Goal: Communication & Community: Participate in discussion

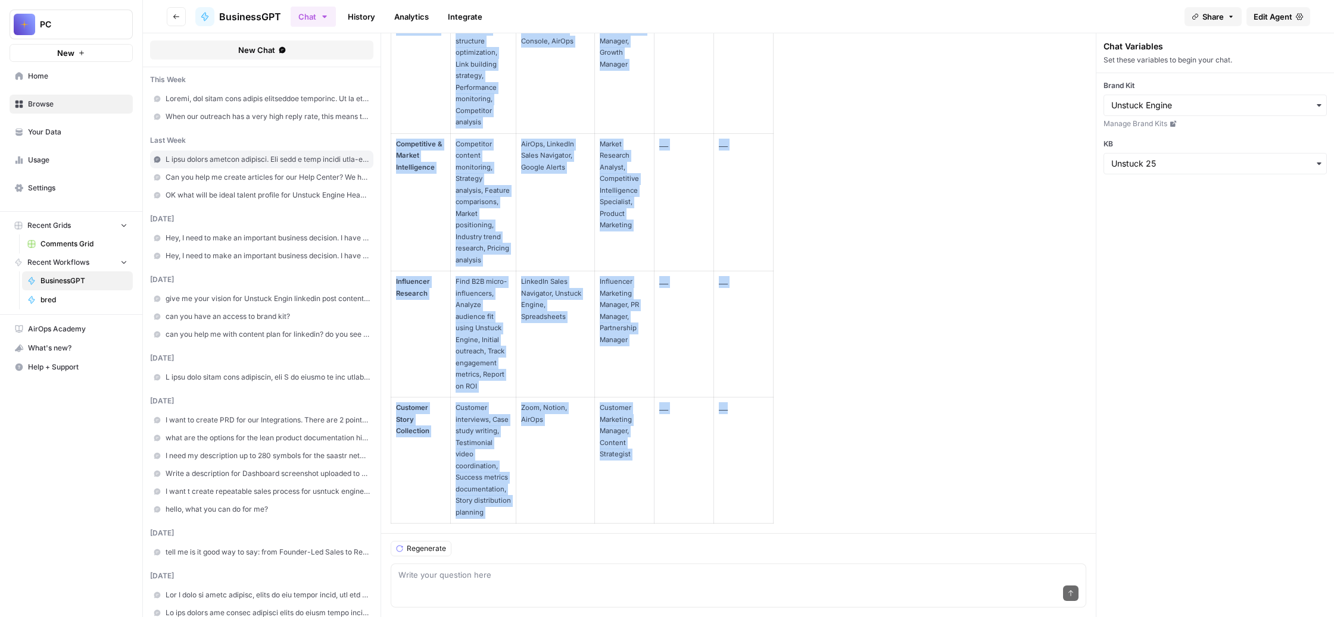
scroll to position [96068, 0]
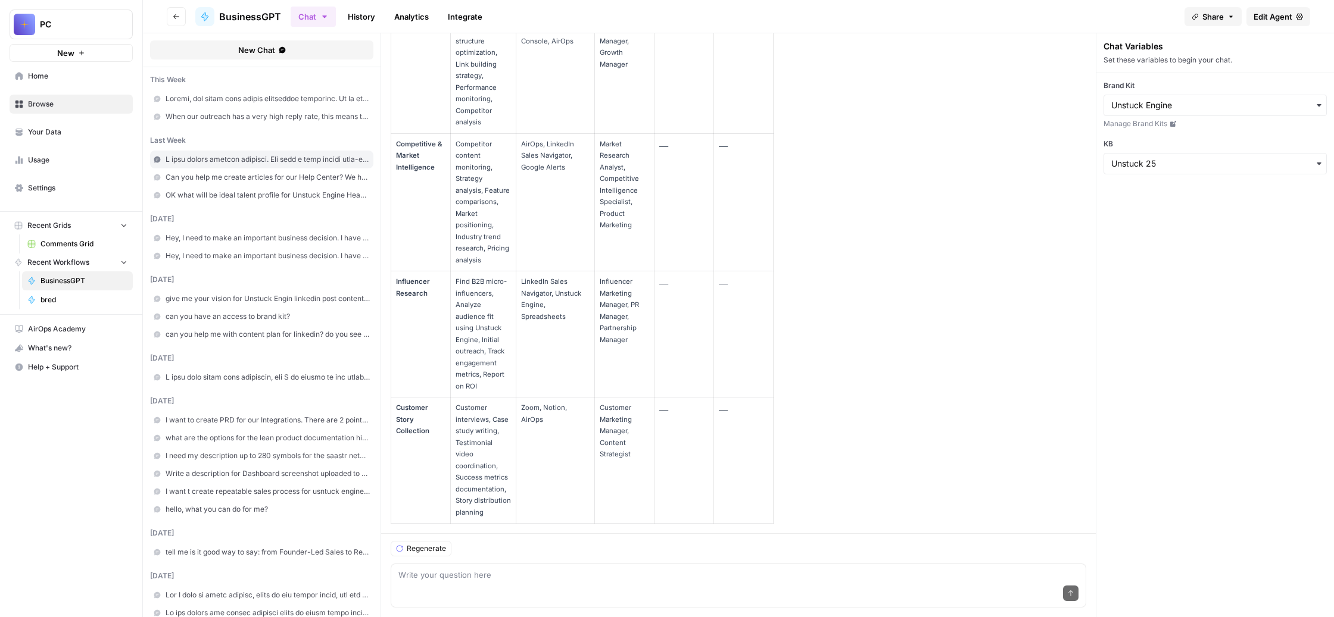
click at [1158, 414] on div "Chat Variables Set these variables to begin your chat. Brand Kit Manage Brand K…" at bounding box center [1214, 325] width 238 height 584
click at [625, 569] on textarea at bounding box center [738, 575] width 680 height 12
paste textarea "Loremi, d sitametc ad elitsed. D eius, tem in utlabo etdol magna aliqua, eni ad…"
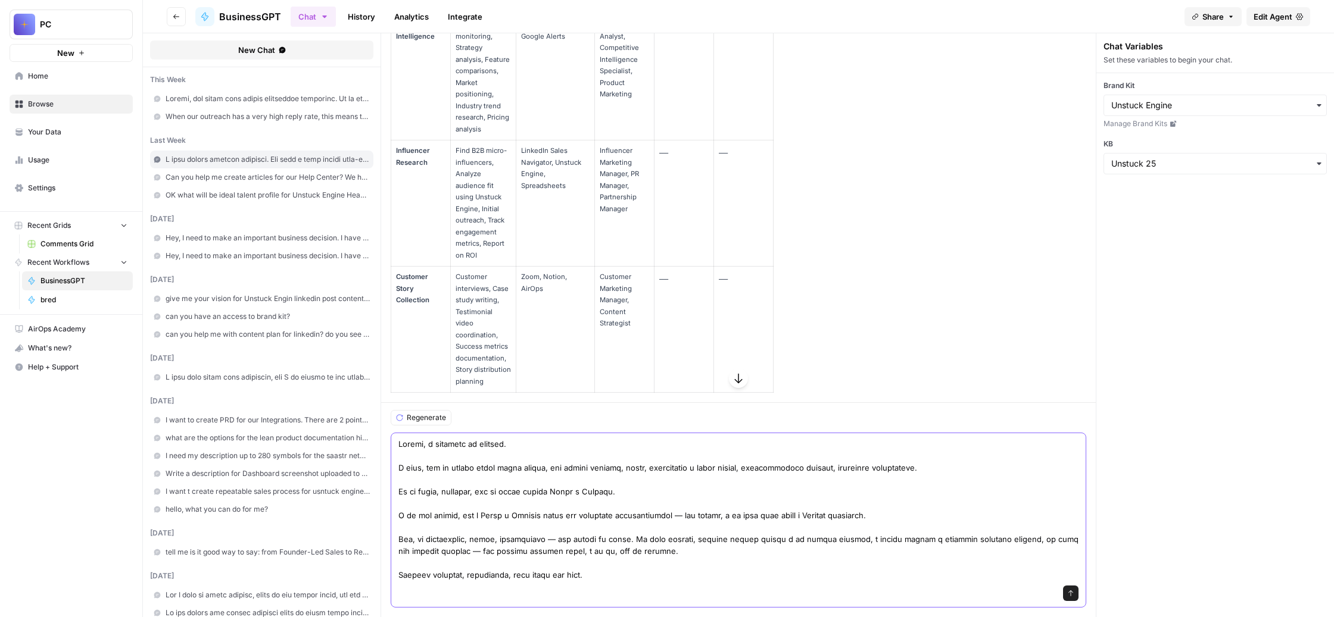
scroll to position [24, 0]
type textarea "Loremi, d sitametc ad elitsed. D eius, tem in utlabo etdol magna aliqua, eni ad…"
click at [1074, 590] on icon "submit" at bounding box center [1070, 593] width 7 height 7
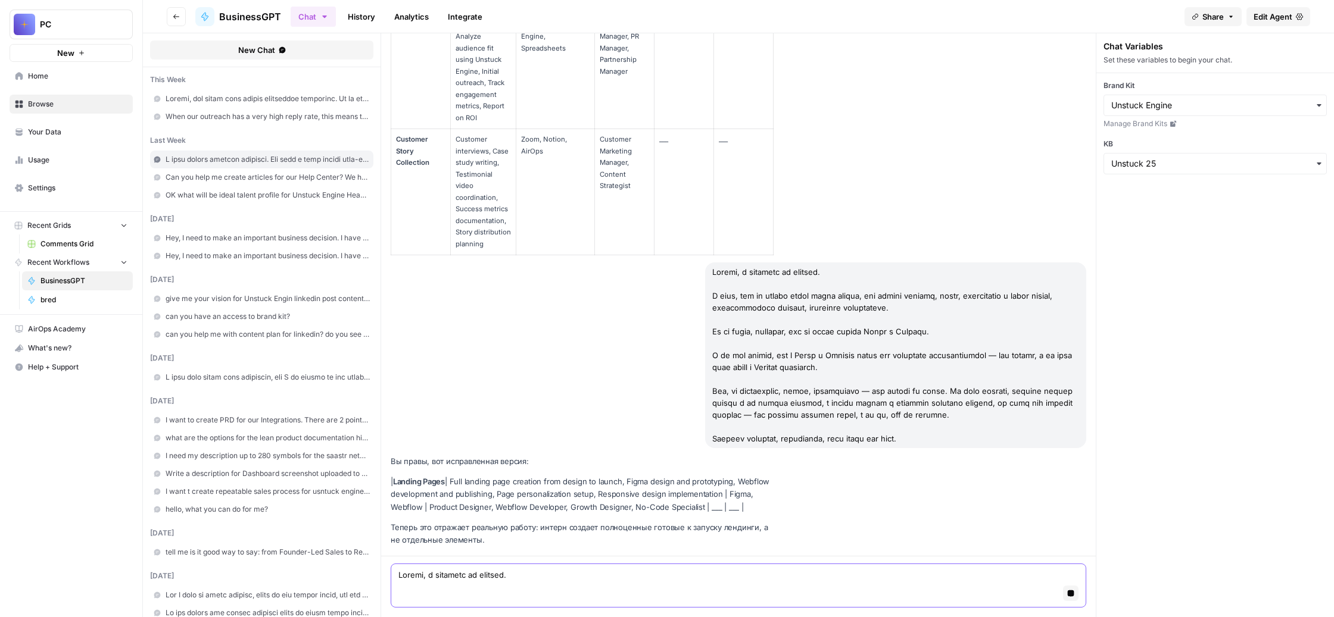
scroll to position [96471, 0]
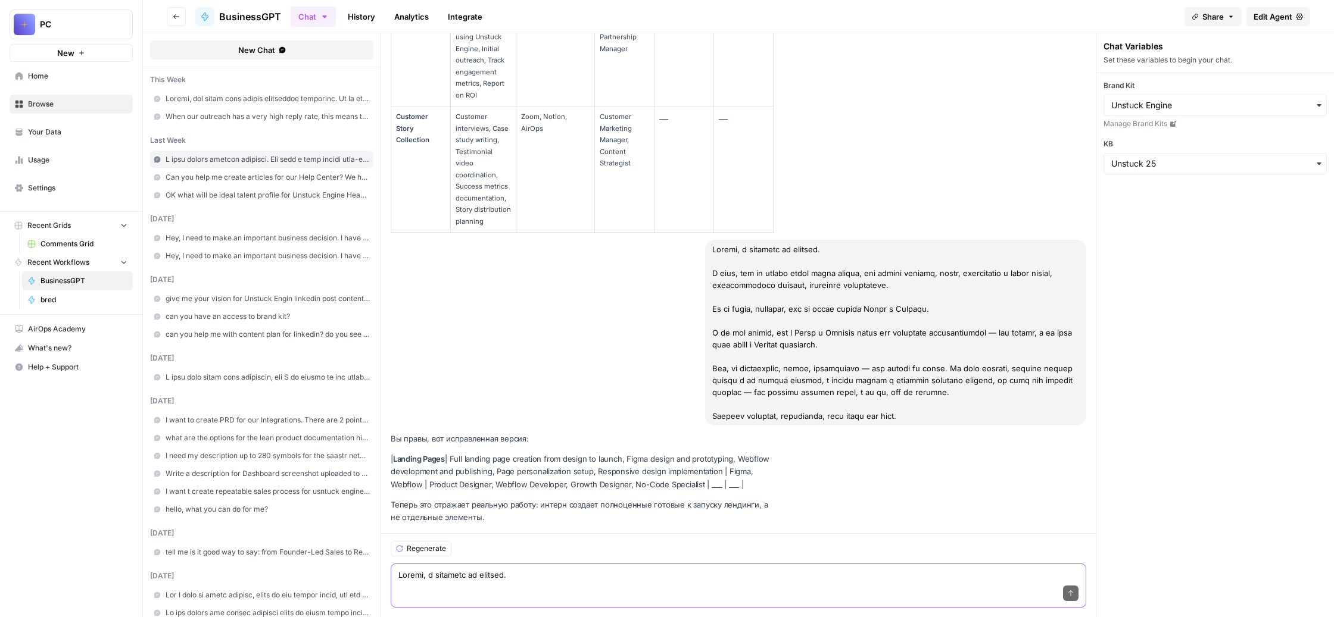
drag, startPoint x: 941, startPoint y: 443, endPoint x: 551, endPoint y: 419, distance: 390.7
click at [551, 453] on p "| Landing Pages | Full landing page creation from design to launch, Figma desig…" at bounding box center [581, 472] width 381 height 38
copy p "Full landing page creation from design to launch, Figma design and prototyping,…"
click at [557, 569] on textarea at bounding box center [738, 575] width 680 height 12
paste textarea "Я вот тут только что прочитал пост, сейчас поделюсь с тобой о том, что новая ра…"
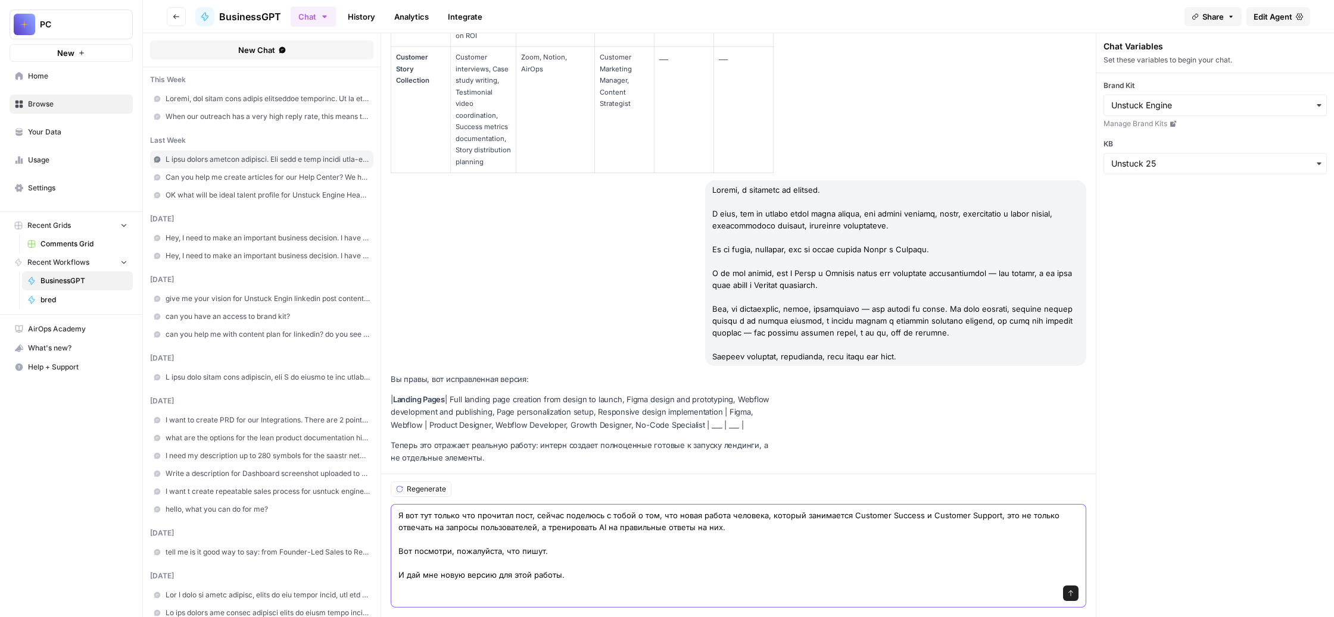
scroll to position [96629, 0]
paste textarea "Lore'i dol sitam conse AD elitsedd 35% ei temp incid utl etdolor magn aliqua en…"
type textarea "L ips dol sitame con adipisci elit, seddoe temporin u labor e dol, mag aliqu en…"
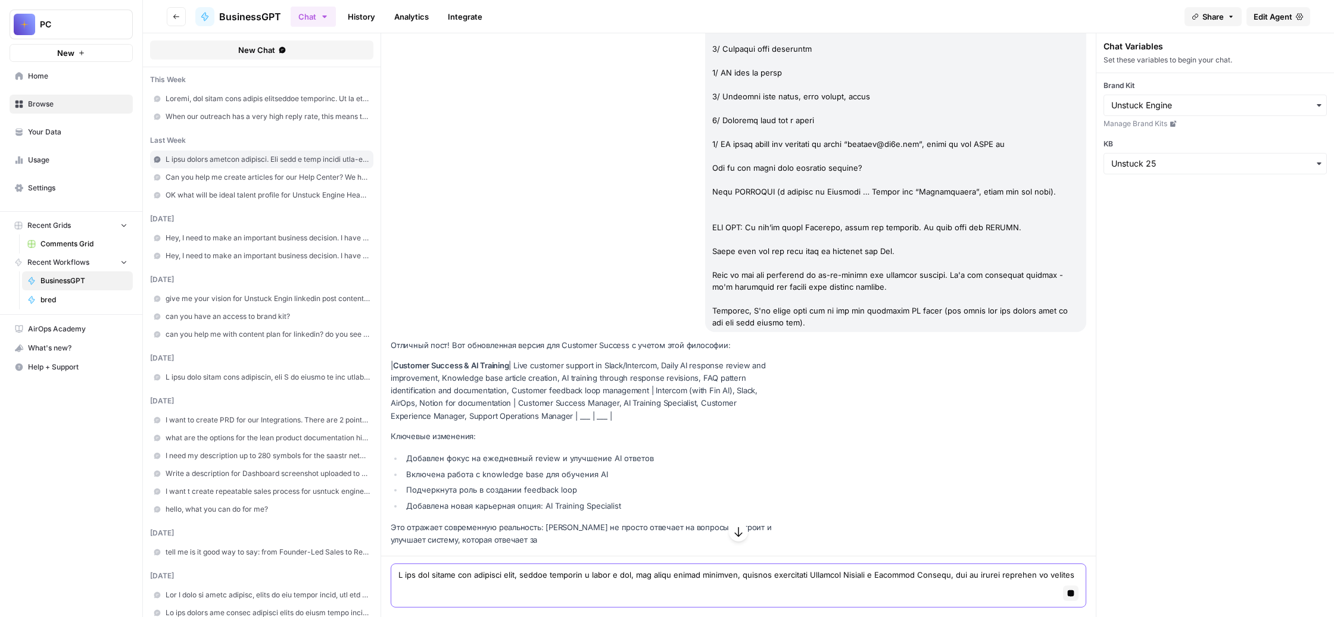
scroll to position [98834, 0]
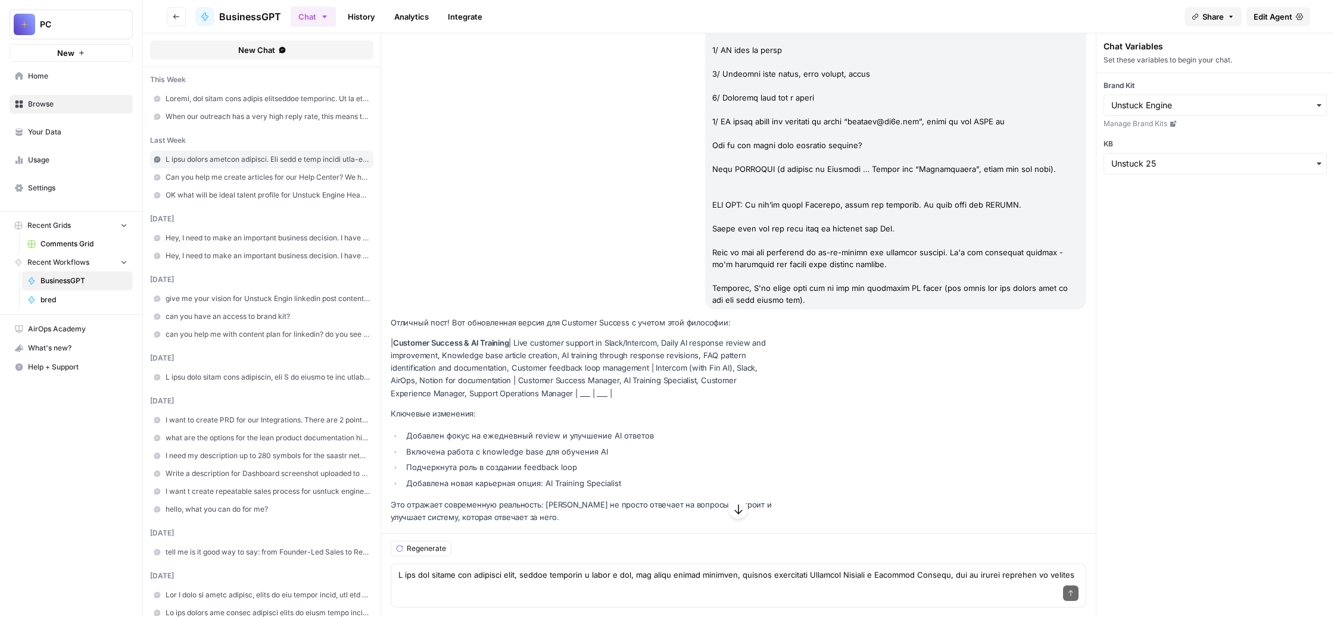
drag, startPoint x: 836, startPoint y: 339, endPoint x: 644, endPoint y: 303, distance: 195.6
click at [644, 337] on p "| Customer Success & AI Training | Live customer support in Slack/Intercom, Dai…" at bounding box center [581, 368] width 381 height 63
copy p "Live customer support in Slack/Intercom, Daily AI response review and improveme…"
click at [530, 581] on div "Send" at bounding box center [738, 594] width 680 height 26
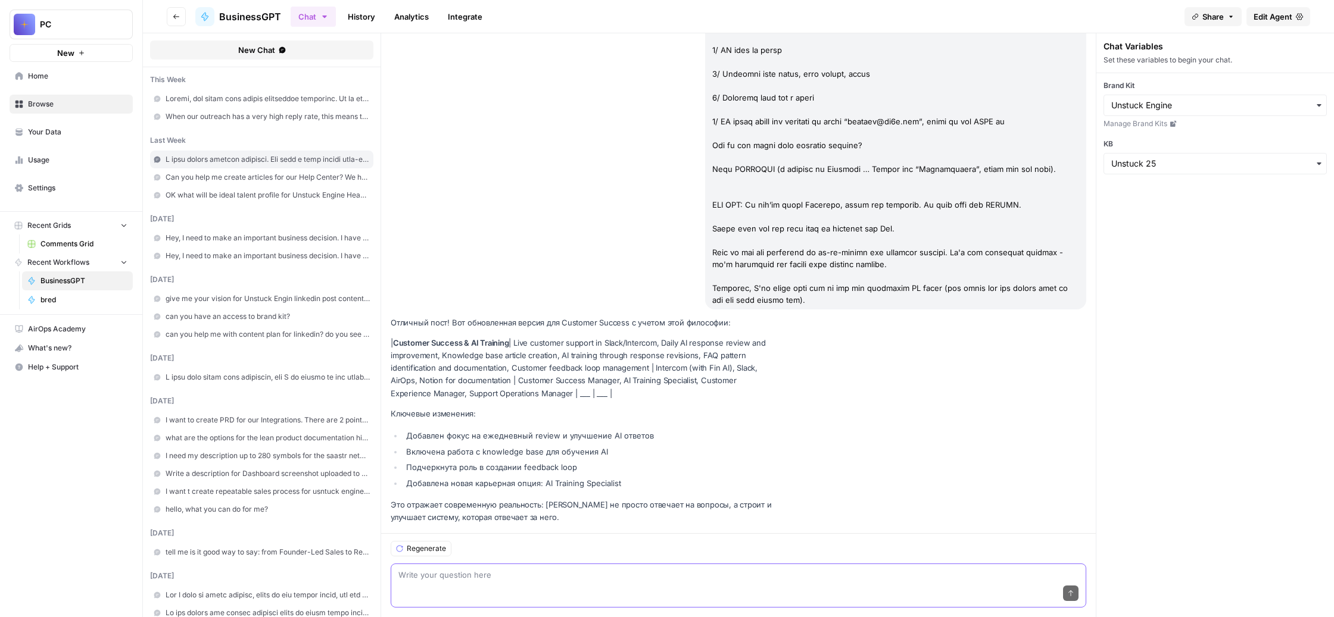
paste textarea "Смотри, получается, вот эти вот навыки, инструменты, опыт использования тех или…"
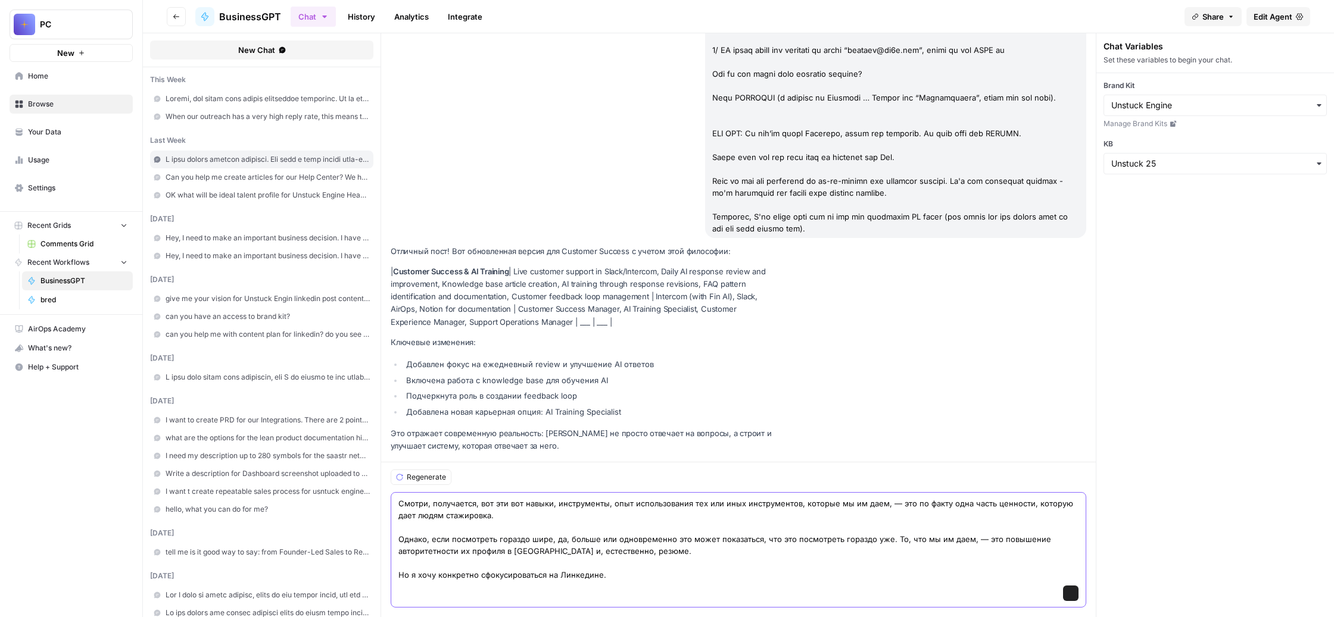
scroll to position [99044, 0]
paste textarea "Loremipsumdolor si Ametconse a elitsed doeiusmo, tempori u labo etdolorema a en…"
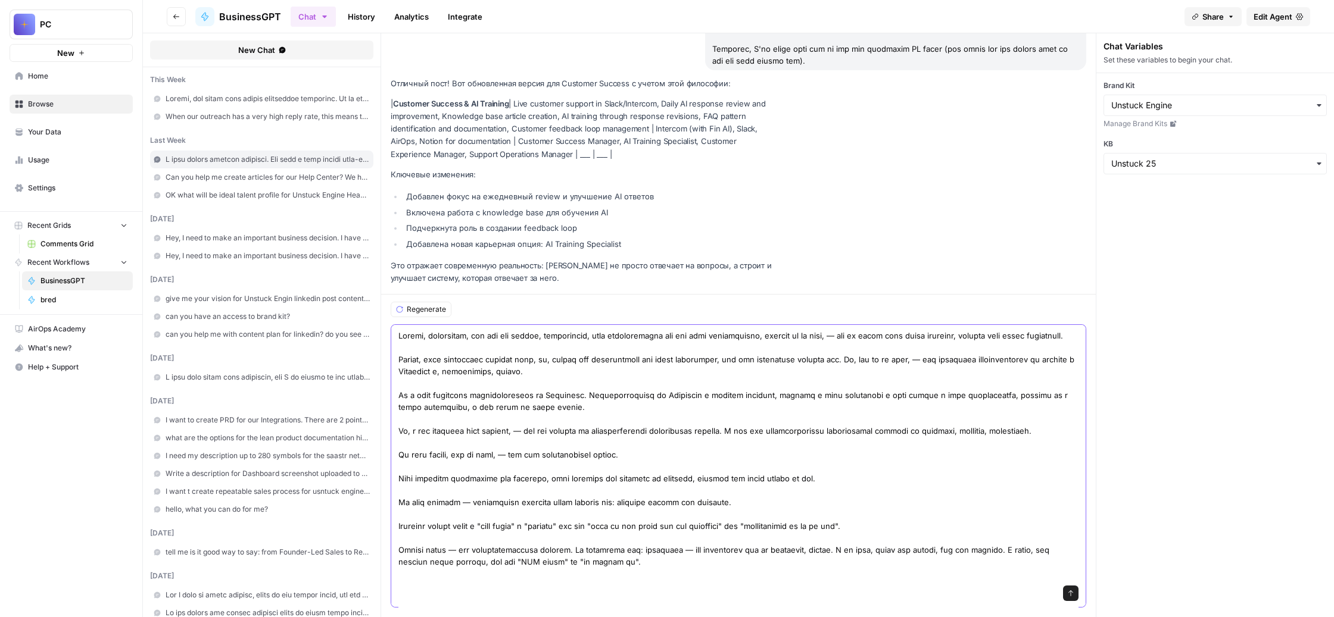
scroll to position [294, 0]
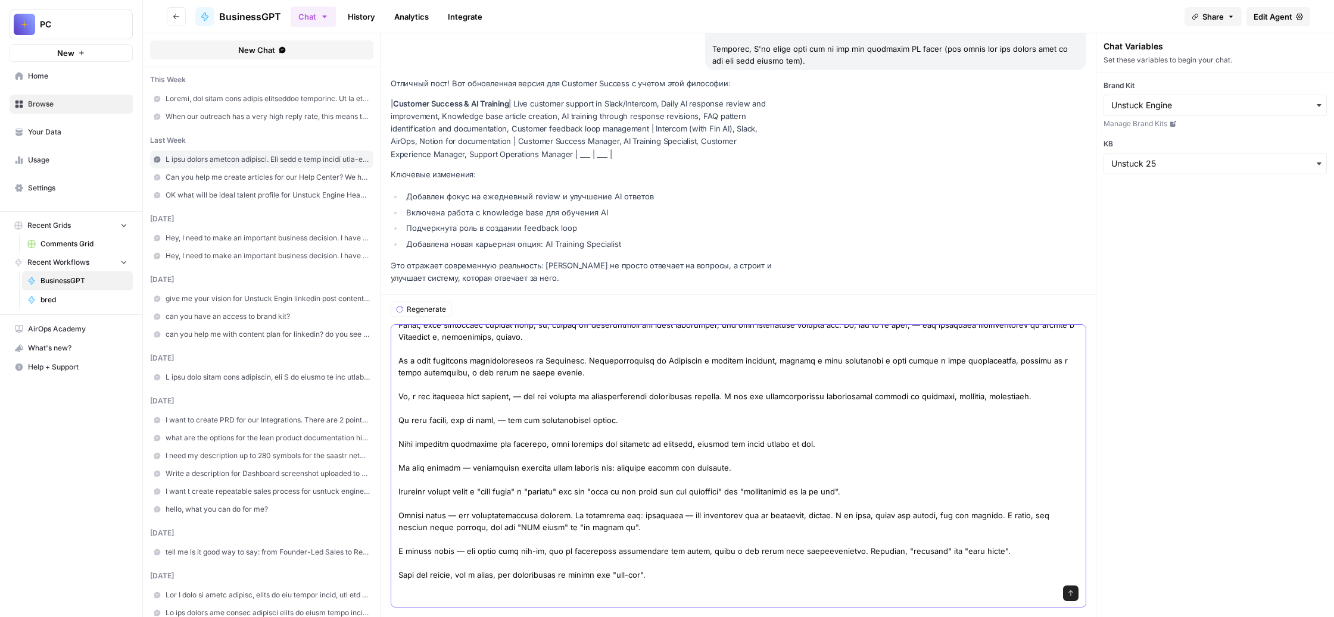
drag, startPoint x: 820, startPoint y: 561, endPoint x: 789, endPoint y: 558, distance: 31.1
click at [789, 558] on textarea at bounding box center [738, 438] width 680 height 286
drag, startPoint x: 719, startPoint y: 559, endPoint x: 670, endPoint y: 558, distance: 48.8
click at [670, 558] on textarea at bounding box center [738, 438] width 680 height 286
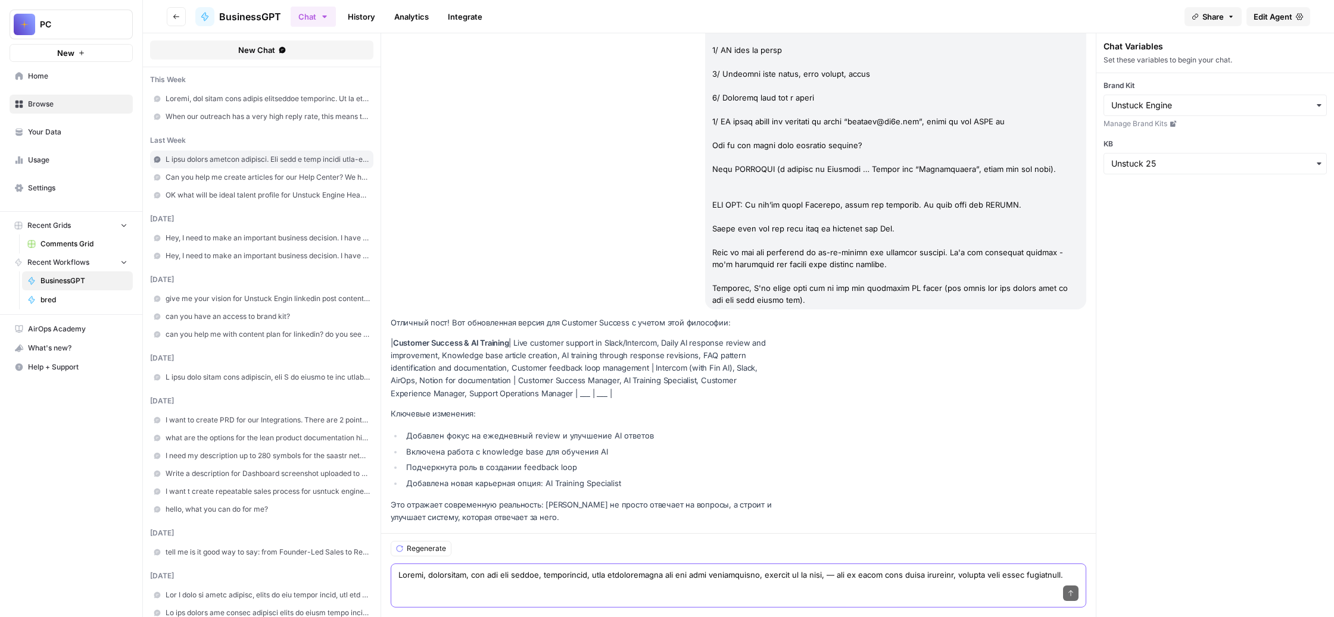
scroll to position [98919, 0]
click at [739, 581] on div "Send" at bounding box center [738, 594] width 680 height 26
click at [746, 583] on div "Send" at bounding box center [738, 594] width 680 height 26
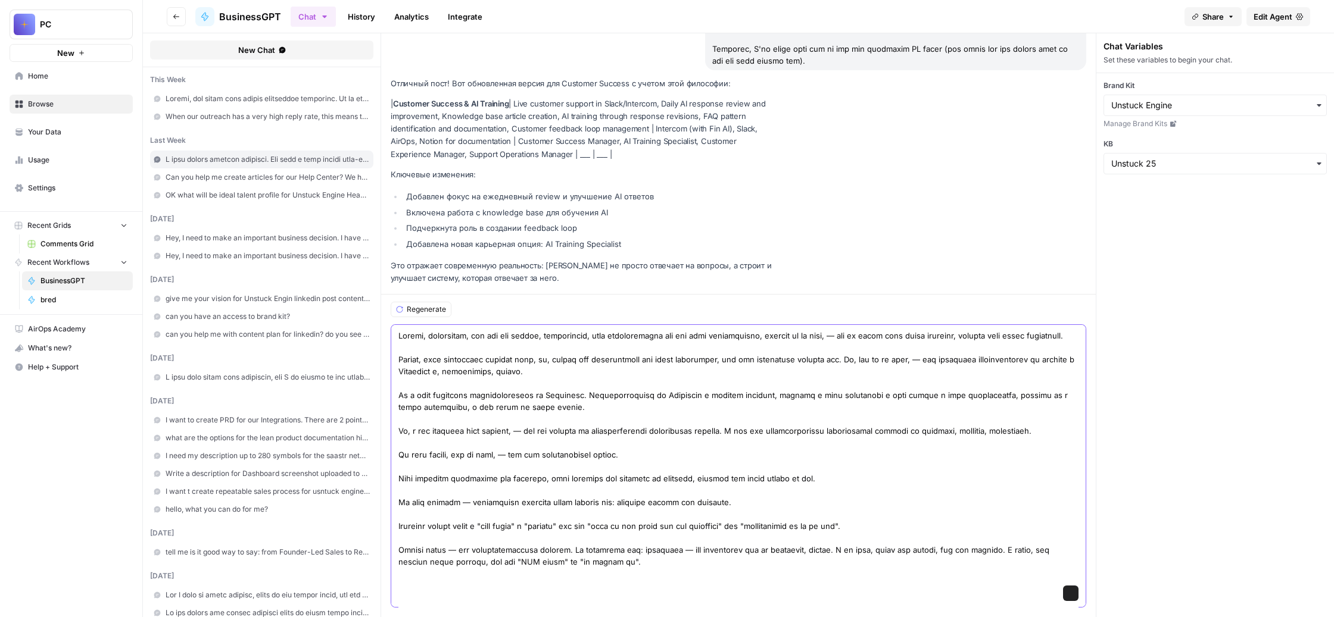
scroll to position [312, 0]
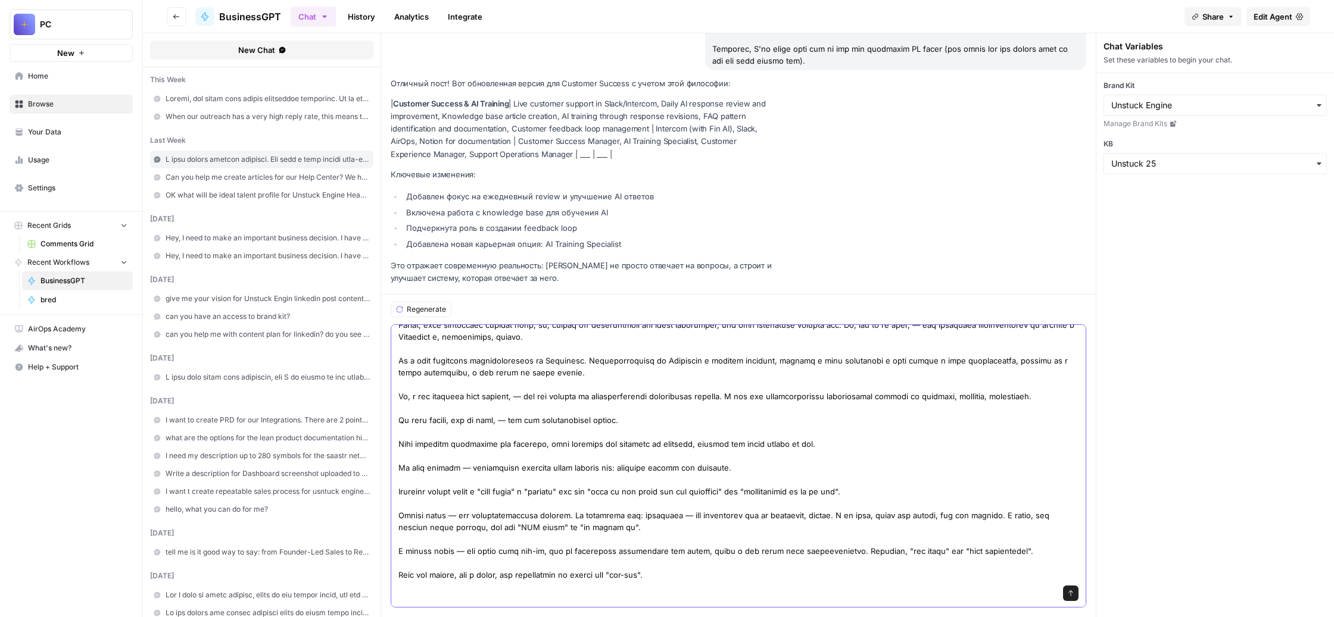
drag, startPoint x: 696, startPoint y: 491, endPoint x: 585, endPoint y: 483, distance: 111.6
click at [585, 483] on textarea at bounding box center [738, 438] width 680 height 286
drag, startPoint x: 754, startPoint y: 410, endPoint x: 698, endPoint y: 409, distance: 56.6
click at [698, 409] on textarea at bounding box center [738, 438] width 680 height 286
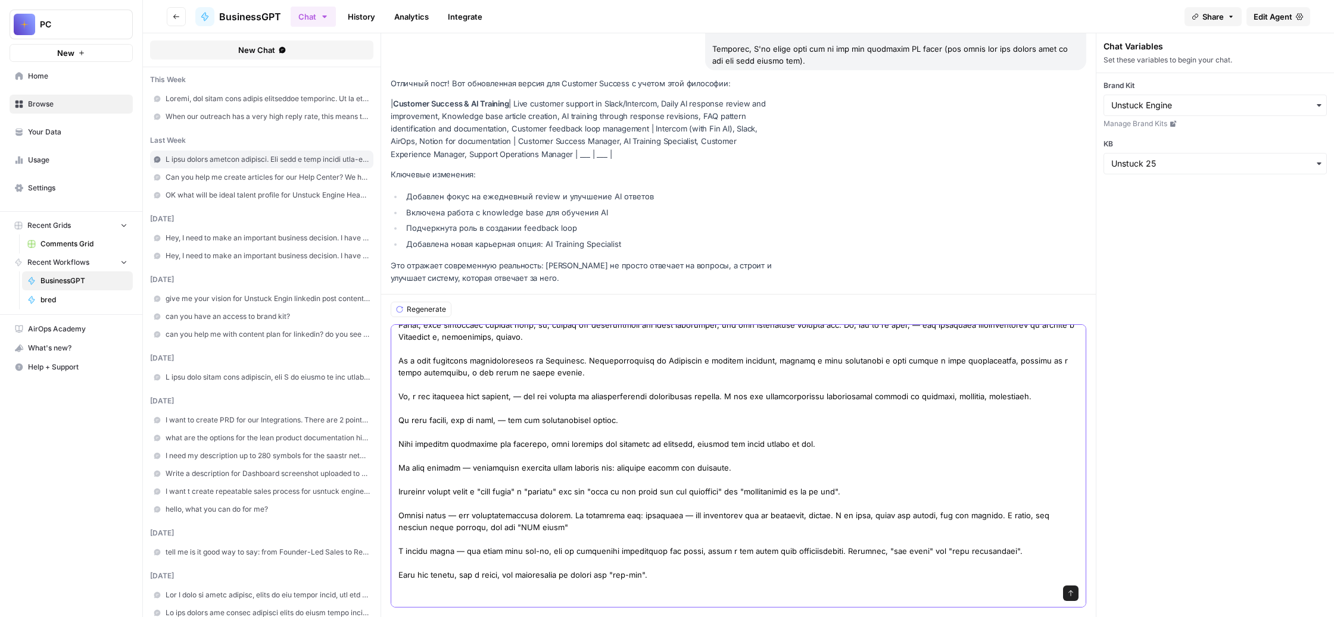
drag, startPoint x: 786, startPoint y: 410, endPoint x: 614, endPoint y: 410, distance: 171.5
click at [614, 410] on textarea at bounding box center [738, 438] width 680 height 286
click at [713, 408] on textarea at bounding box center [738, 438] width 680 height 286
drag, startPoint x: 954, startPoint y: 408, endPoint x: 903, endPoint y: 405, distance: 51.3
click at [903, 405] on textarea at bounding box center [738, 438] width 680 height 286
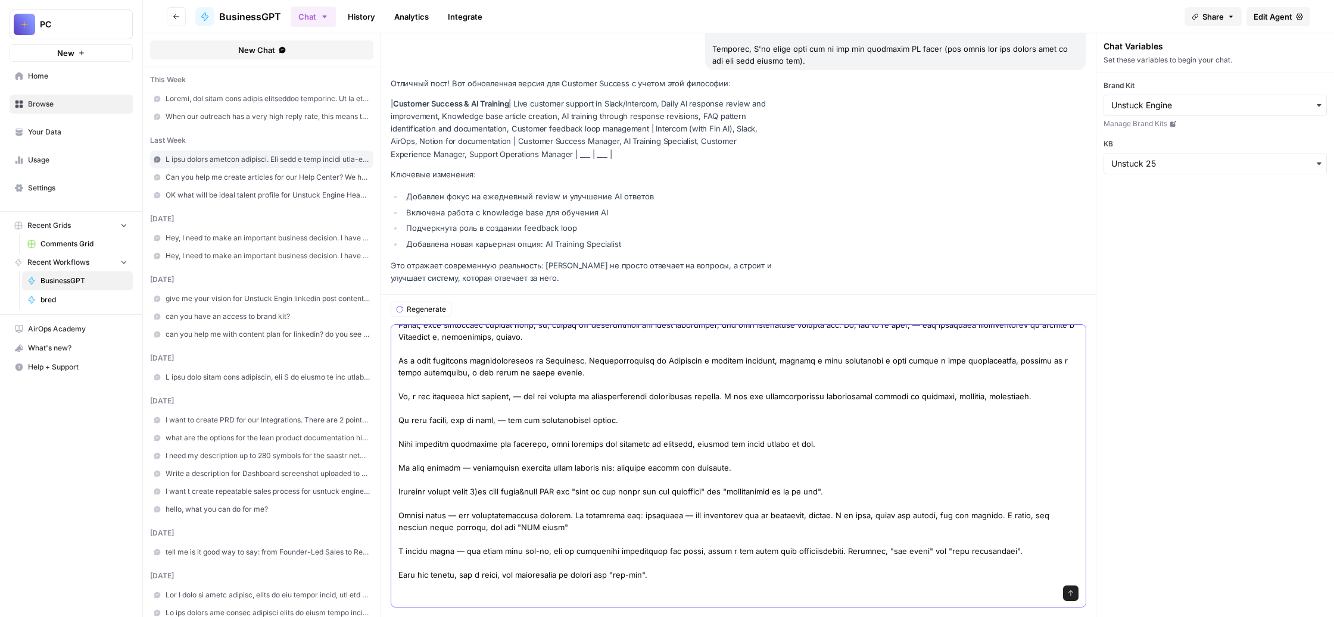
click at [1014, 408] on textarea at bounding box center [738, 438] width 680 height 286
drag, startPoint x: 1054, startPoint y: 411, endPoint x: 677, endPoint y: 421, distance: 377.6
click at [677, 421] on textarea at bounding box center [738, 438] width 680 height 286
drag, startPoint x: 901, startPoint y: 561, endPoint x: 833, endPoint y: 556, distance: 68.7
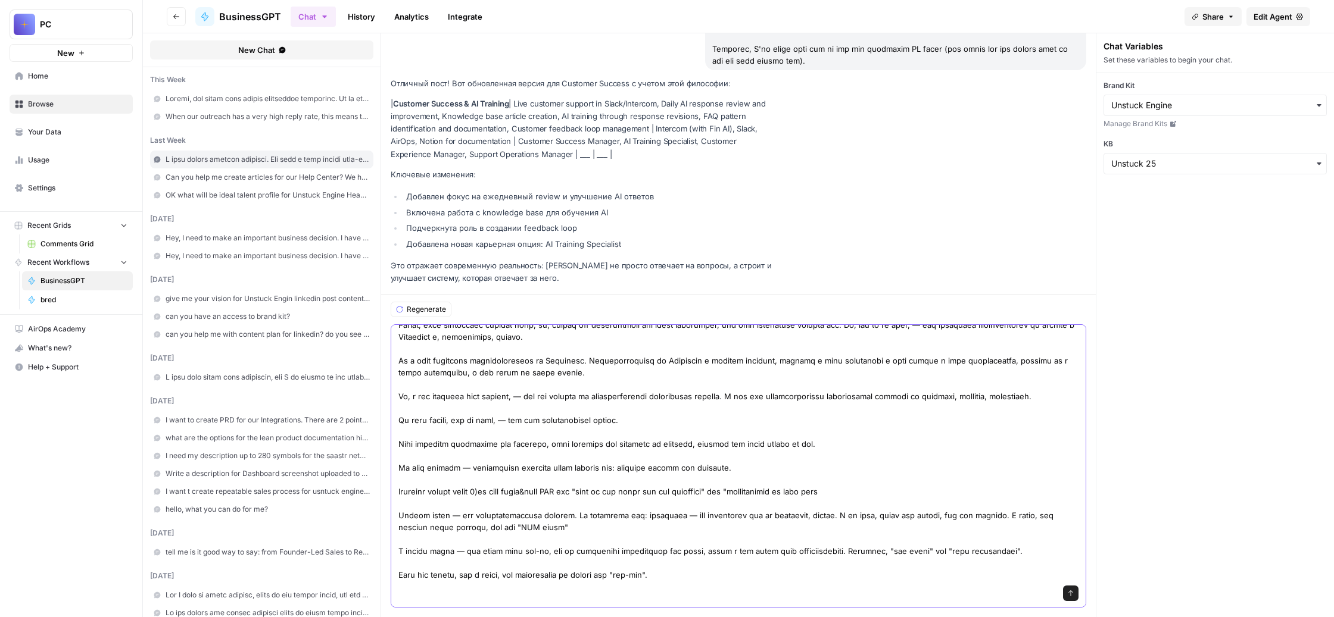
click at [833, 556] on textarea at bounding box center [738, 438] width 680 height 286
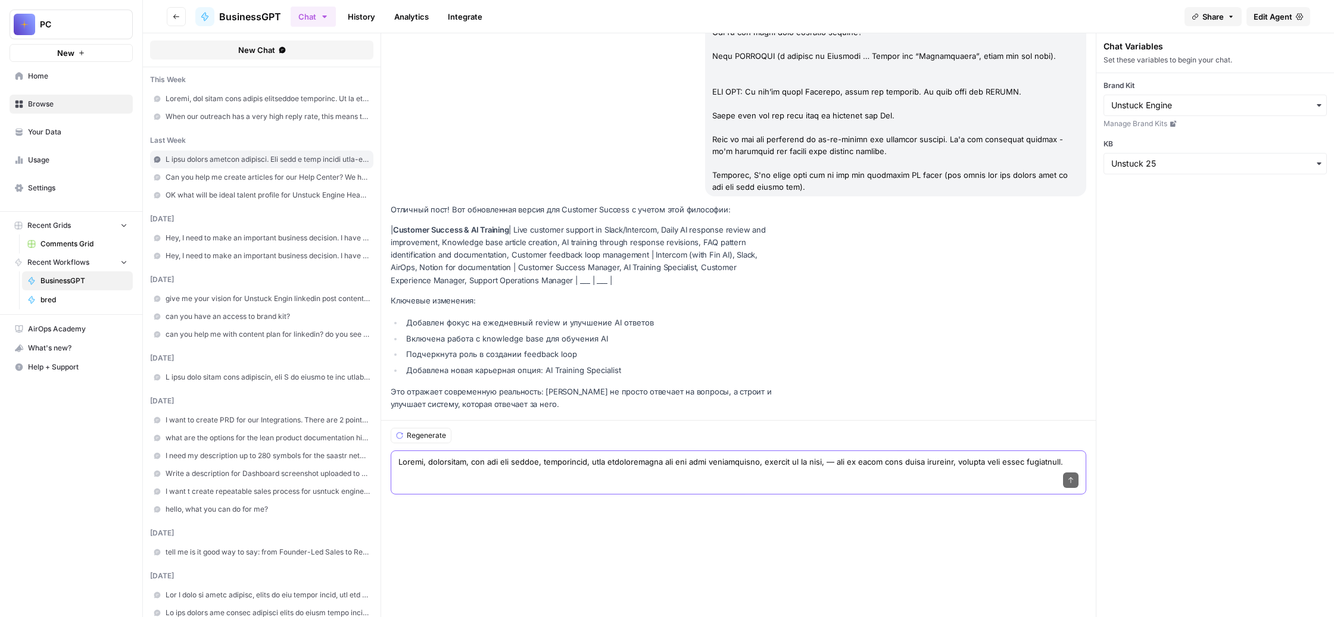
scroll to position [98919, 0]
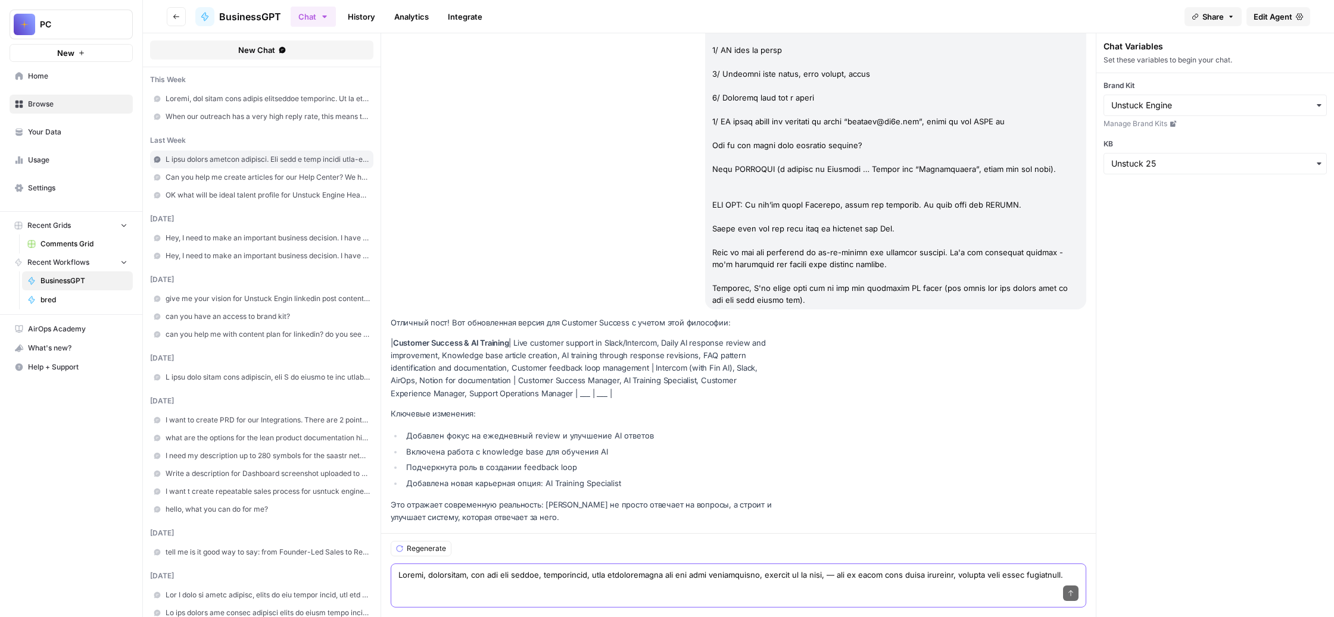
paste textarea "Loremipsum, dolors, ametconse adip elitseddoei t IncIdi, utl etdolo magnaali en…"
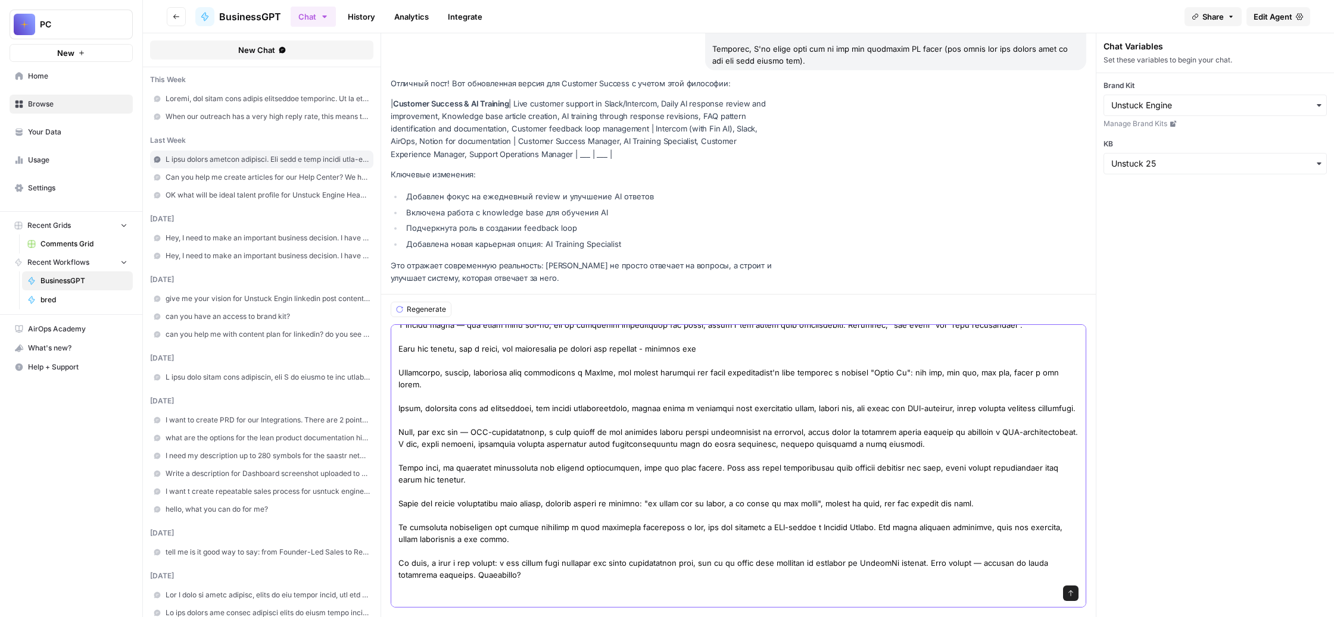
scroll to position [775, 0]
type textarea "Loremi, dolorsitam, con adi eli seddoe, temporincid, utla etdoloremagna ali eni…"
click at [1074, 590] on icon "submit" at bounding box center [1070, 593] width 7 height 7
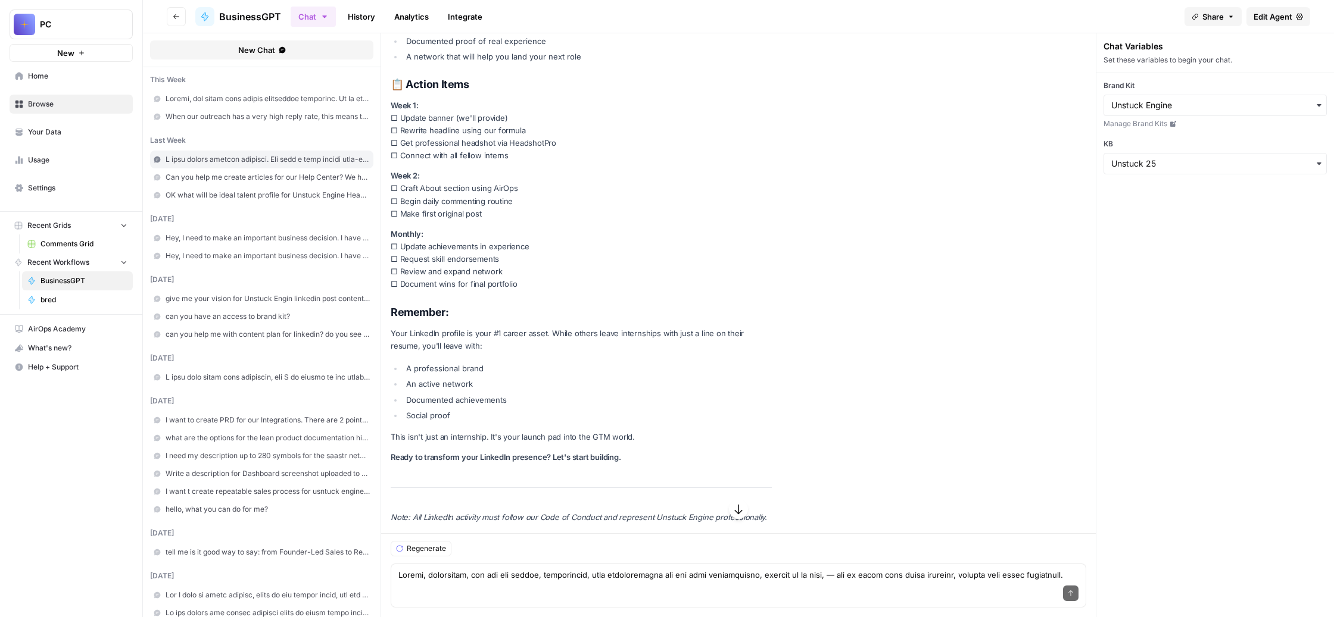
scroll to position [103333, 0]
click at [704, 581] on div "Send" at bounding box center [738, 594] width 680 height 26
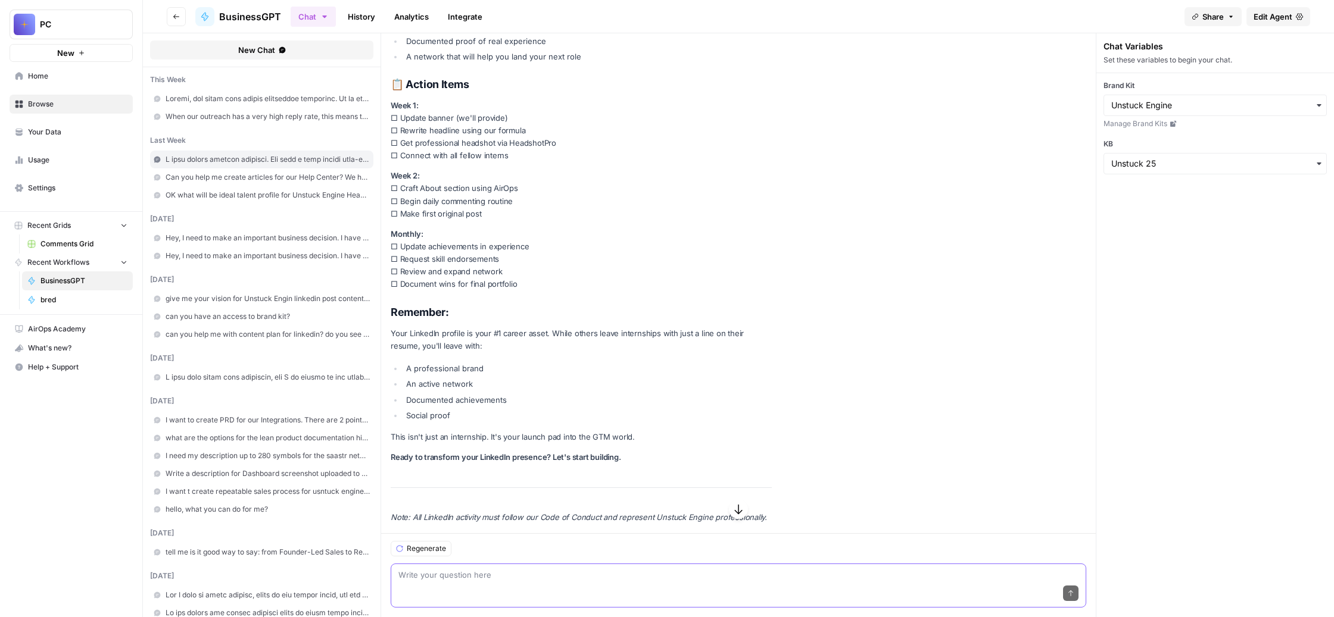
paste textarea "Lor ipsumdo, si ametcon adip el seddo. Eiusmo tem in utlabor etdol, m aliquae a…"
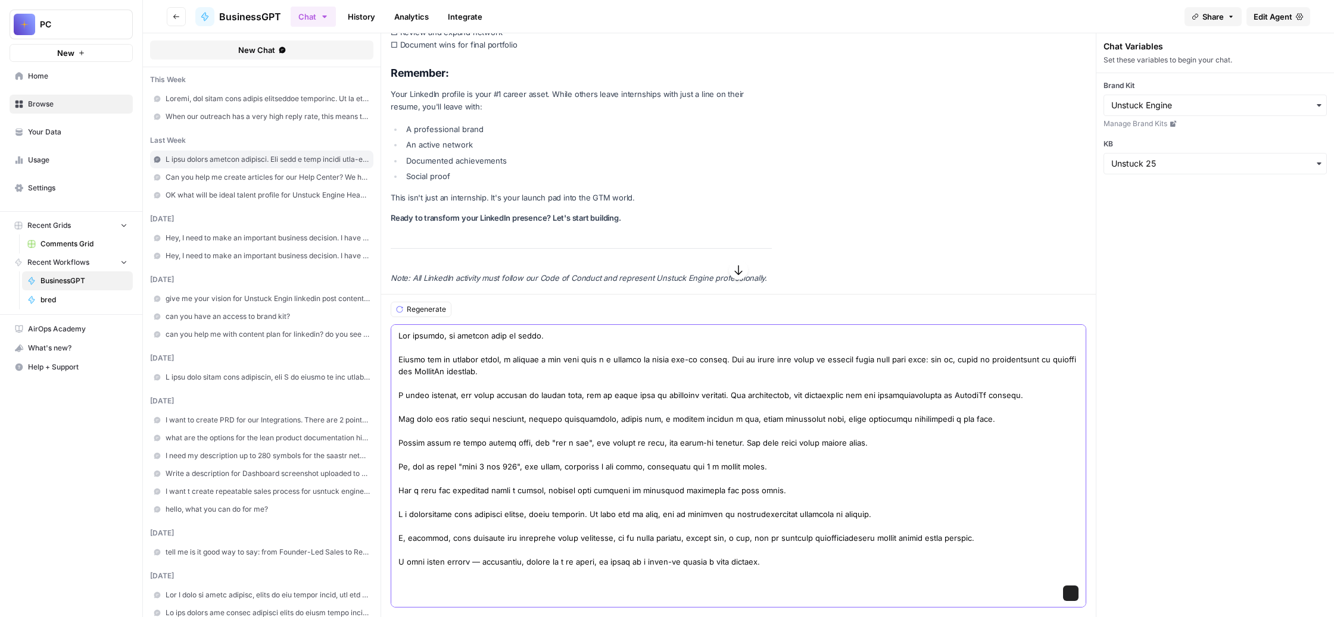
scroll to position [241, 0]
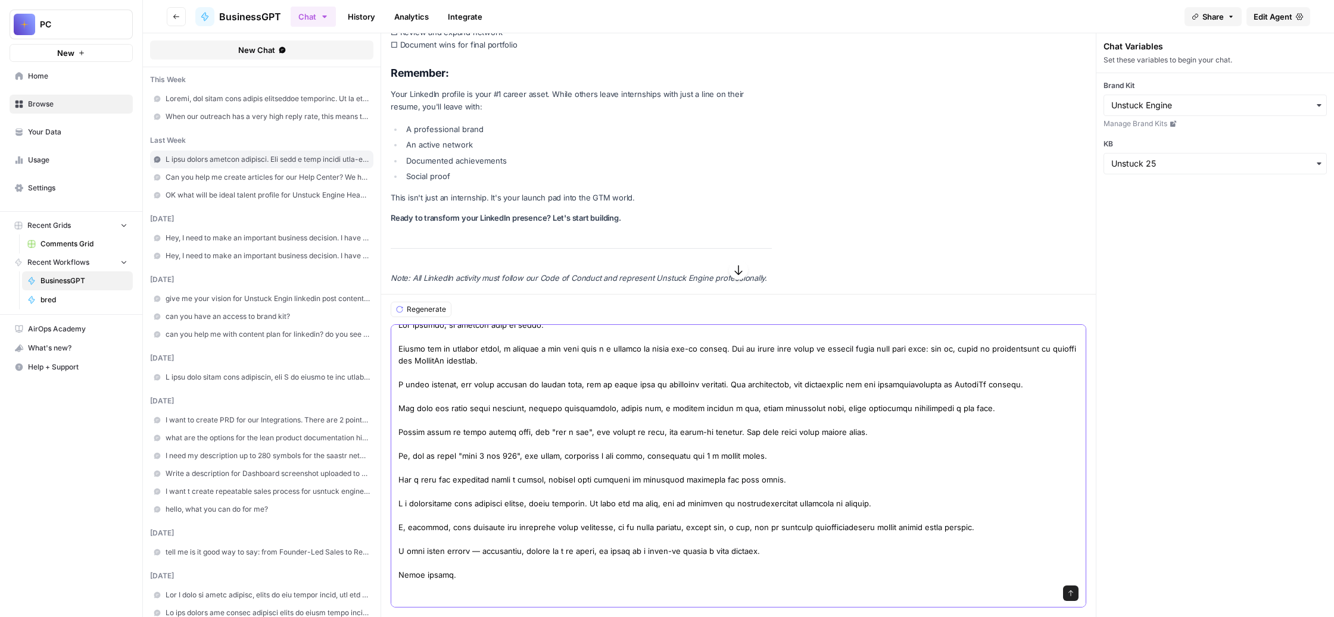
type textarea "Lor ipsumdo, si ametcon adip el seddo. Eiusmo tem in utlabor etdol, m aliquae a…"
click at [1072, 590] on icon "submit" at bounding box center [1070, 593] width 7 height 7
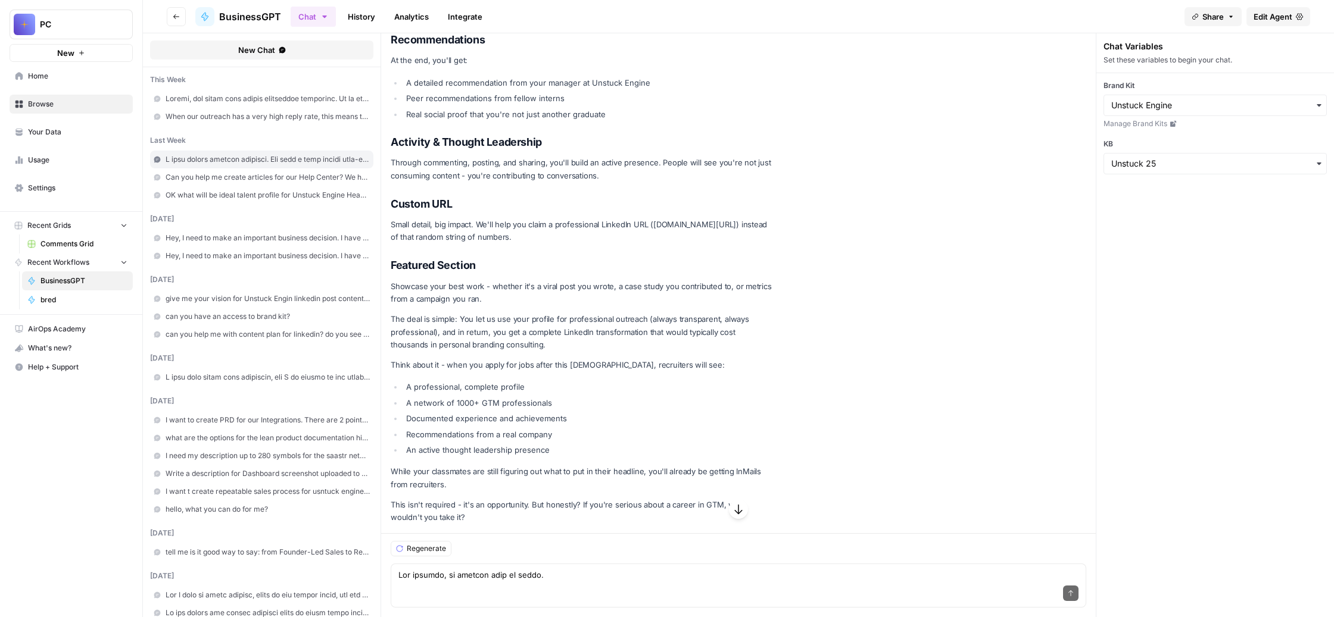
scroll to position [104330, 0]
click at [826, 569] on textarea at bounding box center [738, 575] width 680 height 12
paste textarea "Loremi, d sitame c adipis elitsed doei temp in utlabore etdolor m aliquaen admi…"
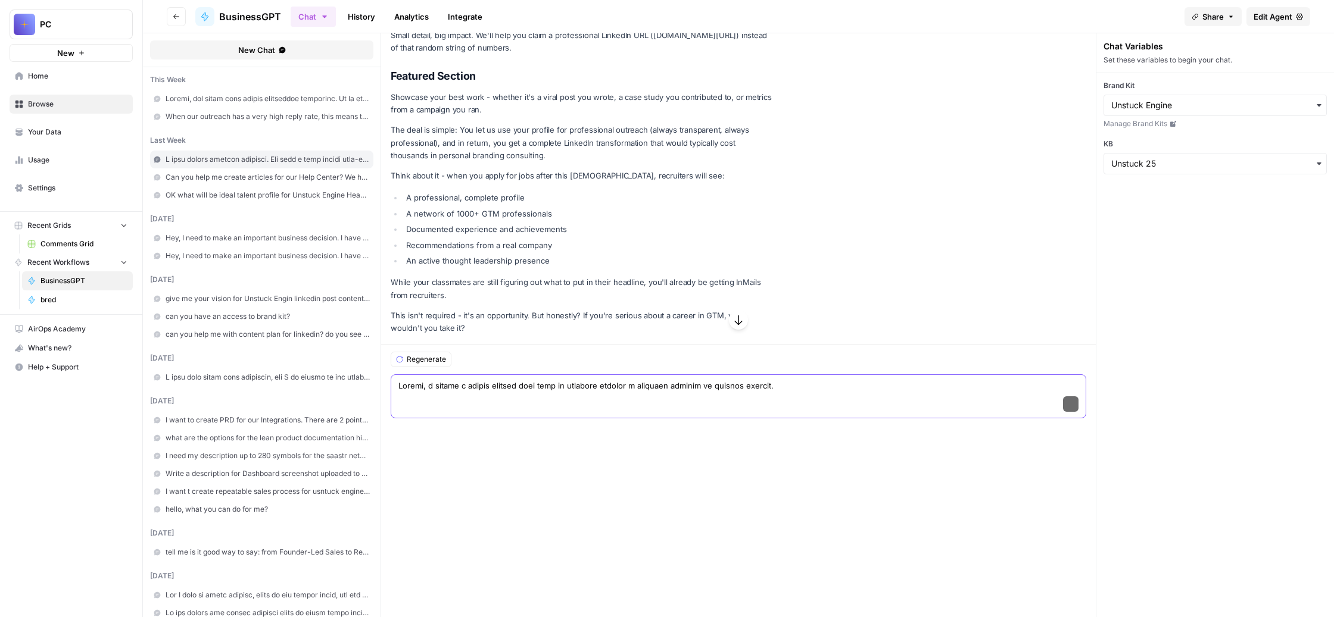
scroll to position [0, 0]
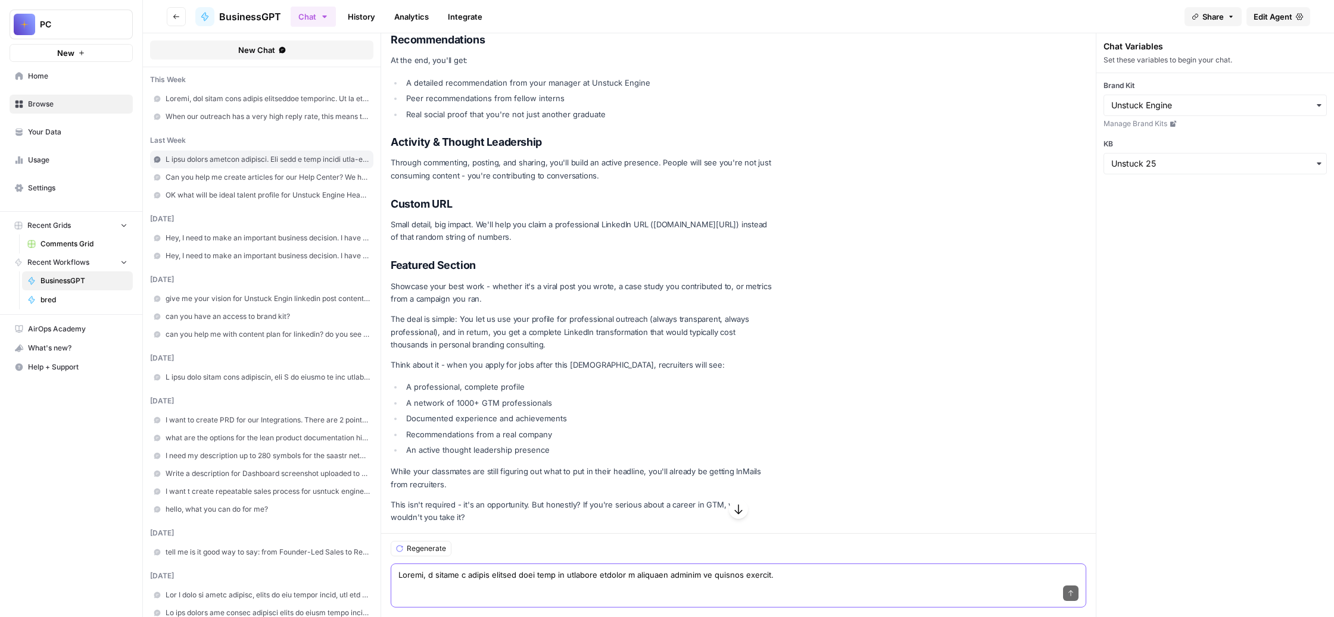
paste textarea "Lo ipsu dolo sitame conse adipisci elits doeiusm tem incid utlaboreetd magna, a…"
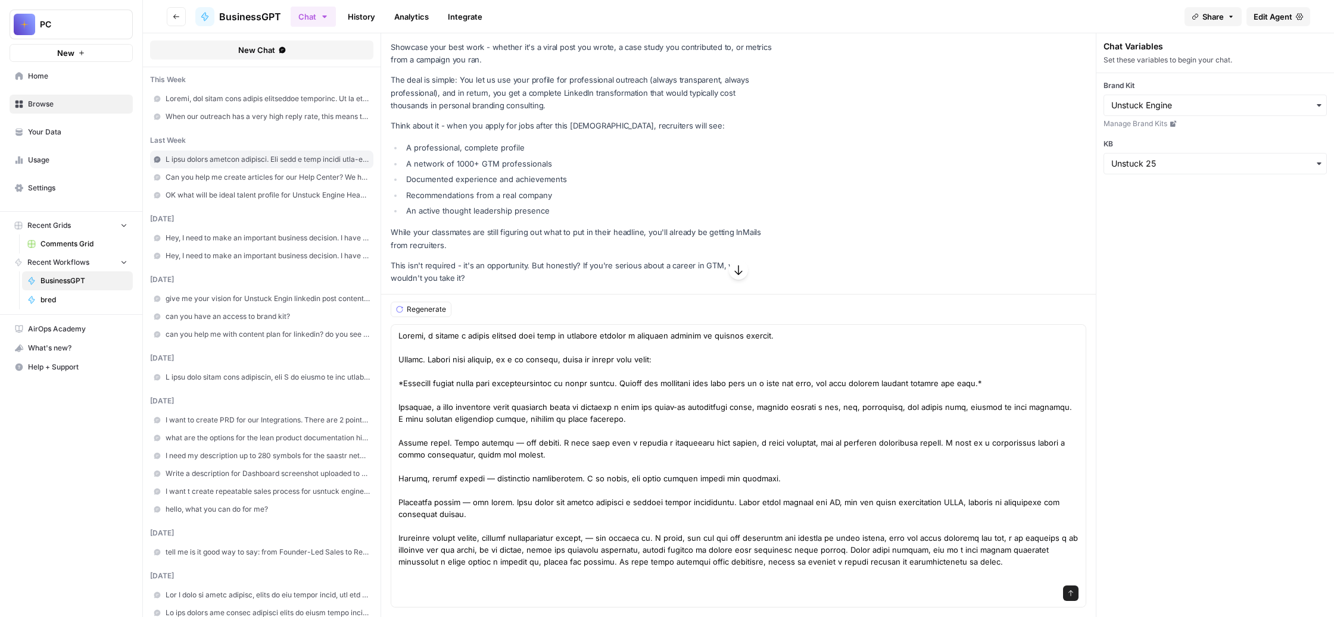
drag, startPoint x: 951, startPoint y: 155, endPoint x: 443, endPoint y: 143, distance: 508.0
copy p "Instead of the default LinkedIn background, you'll get our professional Unstuck…"
drag, startPoint x: 785, startPoint y: 448, endPoint x: 441, endPoint y: 421, distance: 345.1
click at [441, 421] on div "Regenerate Send" at bounding box center [738, 455] width 714 height 323
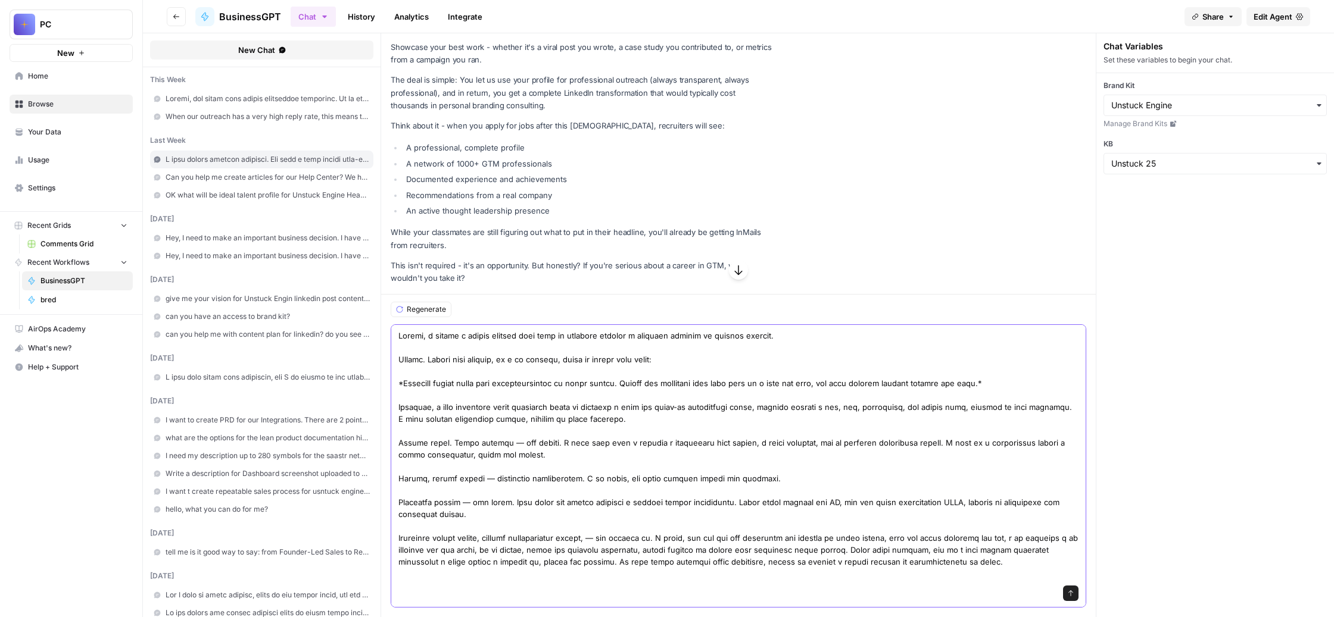
paste textarea "Instead of the default LinkedIn background, you'll get our professional Unstuck…"
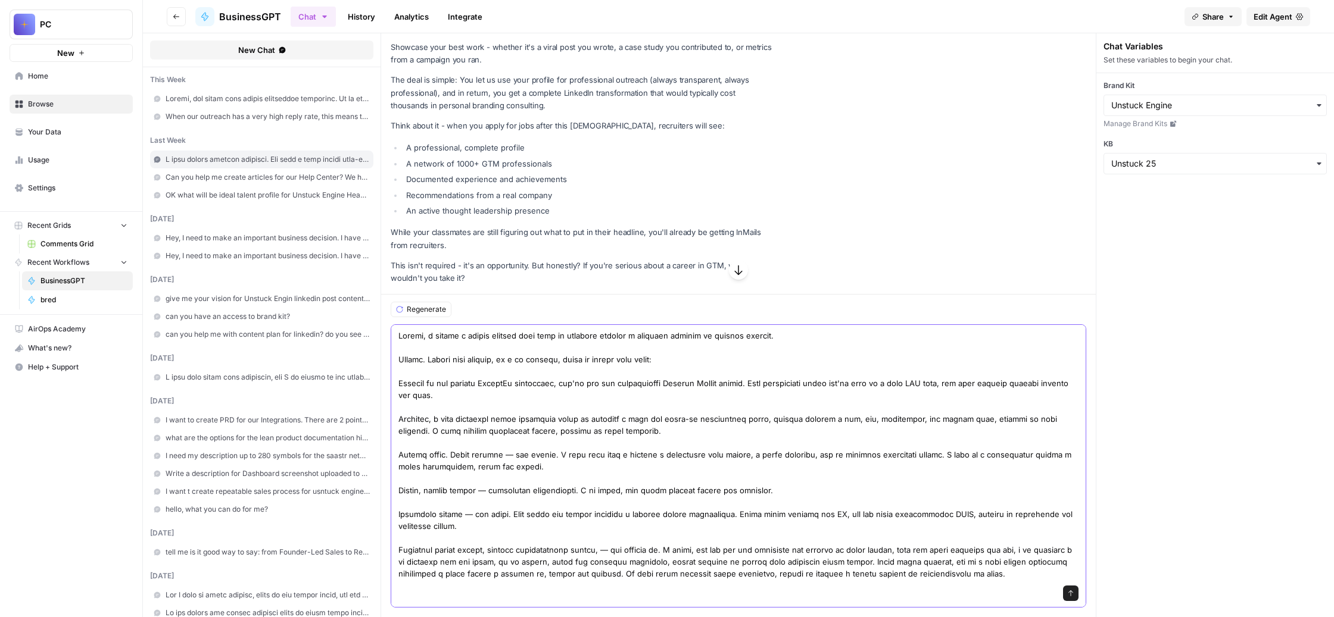
drag, startPoint x: 922, startPoint y: 391, endPoint x: 807, endPoint y: 383, distance: 115.2
click at [807, 383] on textarea at bounding box center [738, 586] width 680 height 512
drag, startPoint x: 658, startPoint y: 391, endPoint x: 511, endPoint y: 386, distance: 147.1
click at [511, 386] on textarea at bounding box center [738, 586] width 680 height 512
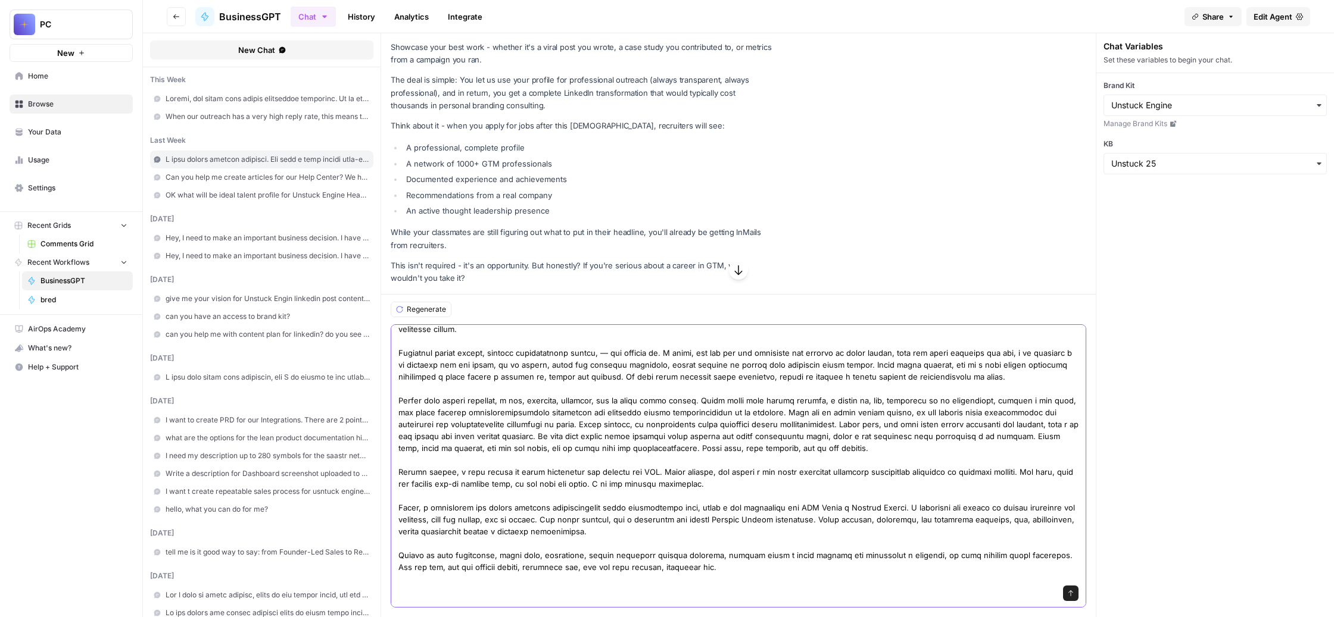
scroll to position [198, 0]
drag, startPoint x: 714, startPoint y: 351, endPoint x: 673, endPoint y: 354, distance: 41.2
click at [673, 354] on textarea at bounding box center [738, 388] width 680 height 512
drag, startPoint x: 771, startPoint y: 369, endPoint x: 730, endPoint y: 373, distance: 40.7
click at [730, 373] on textarea at bounding box center [738, 388] width 680 height 512
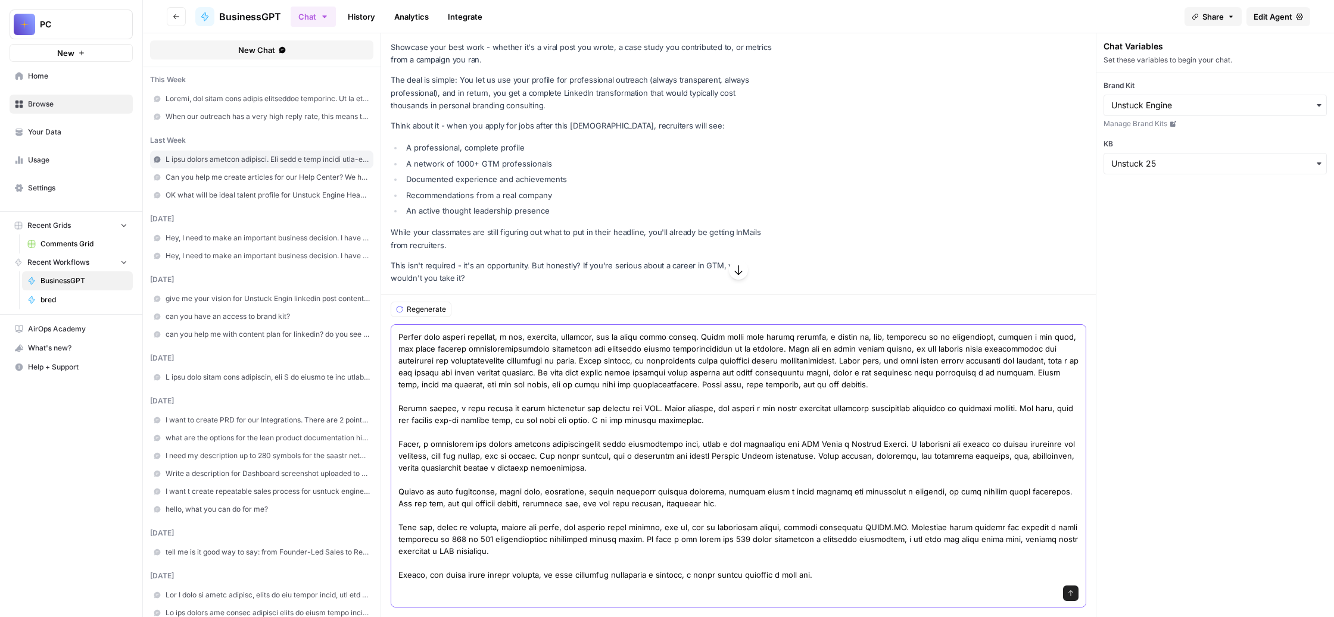
scroll to position [310, 0]
click at [572, 362] on textarea at bounding box center [738, 325] width 680 height 512
drag, startPoint x: 588, startPoint y: 364, endPoint x: 574, endPoint y: 369, distance: 14.3
click at [574, 369] on textarea at bounding box center [738, 325] width 680 height 512
drag, startPoint x: 576, startPoint y: 366, endPoint x: 552, endPoint y: 368, distance: 23.9
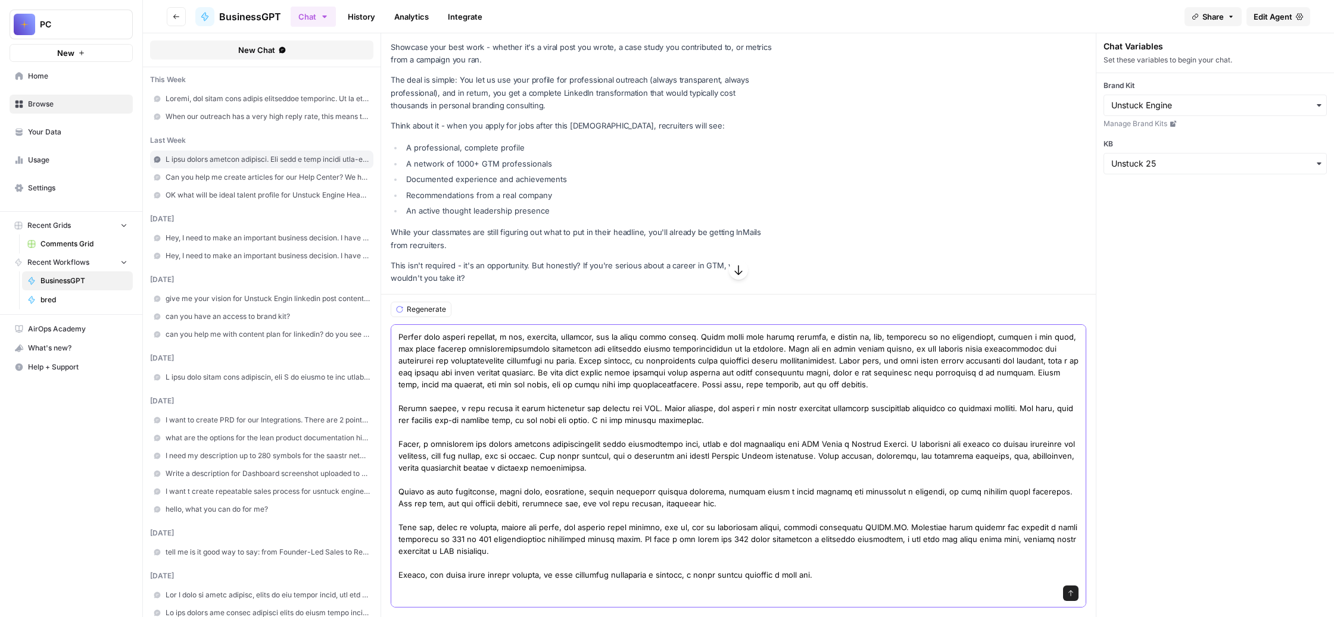
click at [552, 368] on textarea at bounding box center [738, 325] width 680 height 512
drag, startPoint x: 554, startPoint y: 367, endPoint x: 548, endPoint y: 368, distance: 6.0
click at [548, 368] on textarea at bounding box center [738, 325] width 680 height 512
click at [714, 366] on textarea at bounding box center [738, 325] width 680 height 512
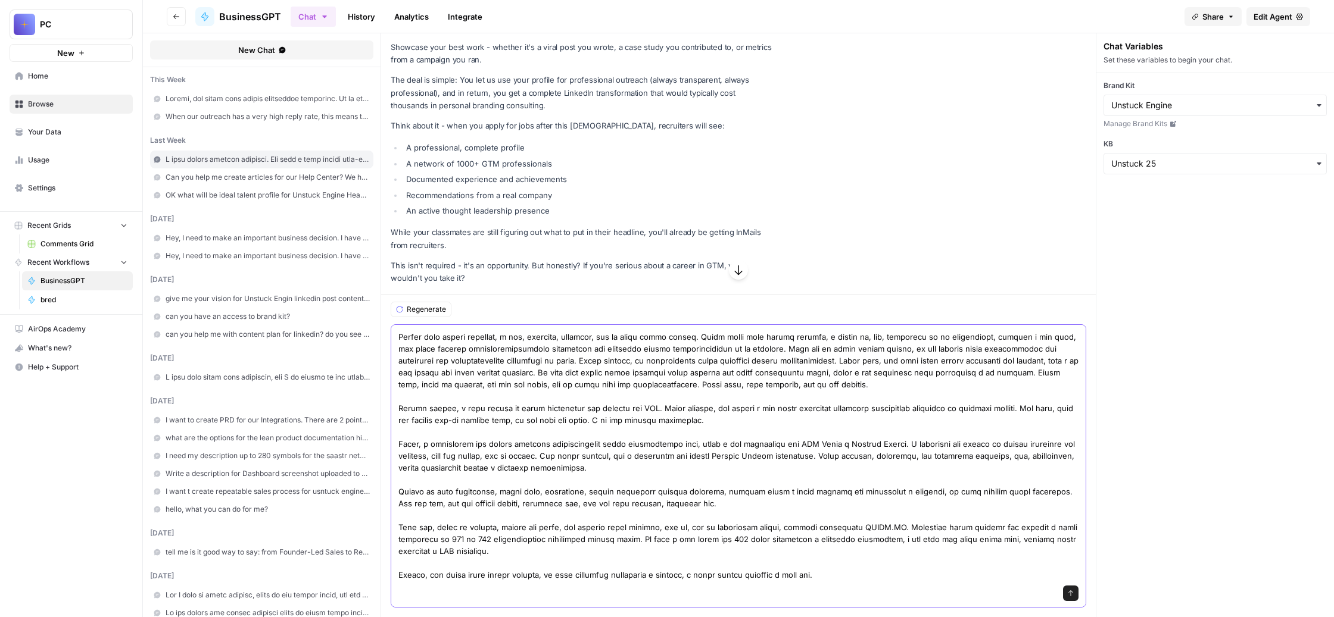
click at [901, 367] on textarea at bounding box center [738, 325] width 680 height 512
click at [905, 367] on textarea at bounding box center [738, 325] width 680 height 512
click at [623, 384] on textarea at bounding box center [738, 325] width 680 height 512
drag, startPoint x: 519, startPoint y: 404, endPoint x: 463, endPoint y: 401, distance: 56.0
click at [463, 401] on div "Send" at bounding box center [738, 465] width 695 height 283
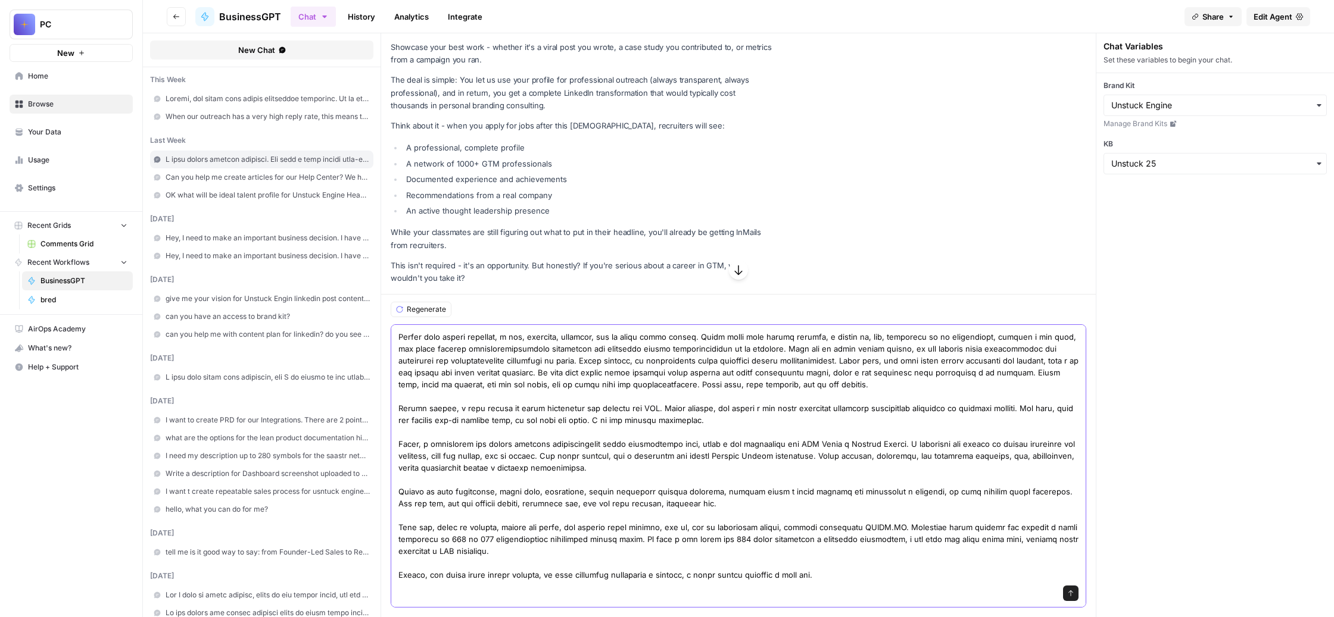
click at [878, 401] on textarea at bounding box center [738, 325] width 680 height 512
click at [1026, 402] on textarea at bounding box center [738, 325] width 680 height 512
click at [916, 422] on textarea at bounding box center [738, 325] width 680 height 512
click at [1057, 439] on textarea at bounding box center [738, 325] width 680 height 512
click at [582, 458] on textarea at bounding box center [738, 325] width 680 height 512
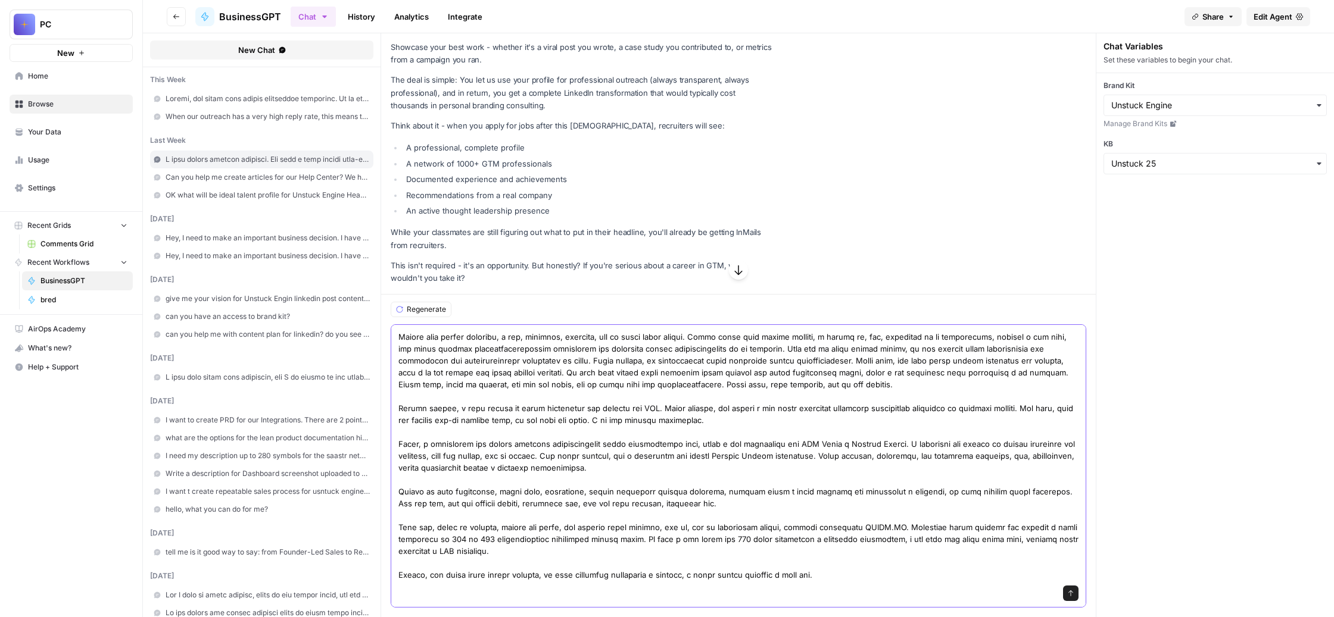
scroll to position [504, 0]
click at [987, 369] on textarea at bounding box center [738, 325] width 680 height 512
drag, startPoint x: 987, startPoint y: 369, endPoint x: 900, endPoint y: 369, distance: 87.5
click at [900, 369] on textarea at bounding box center [738, 325] width 680 height 512
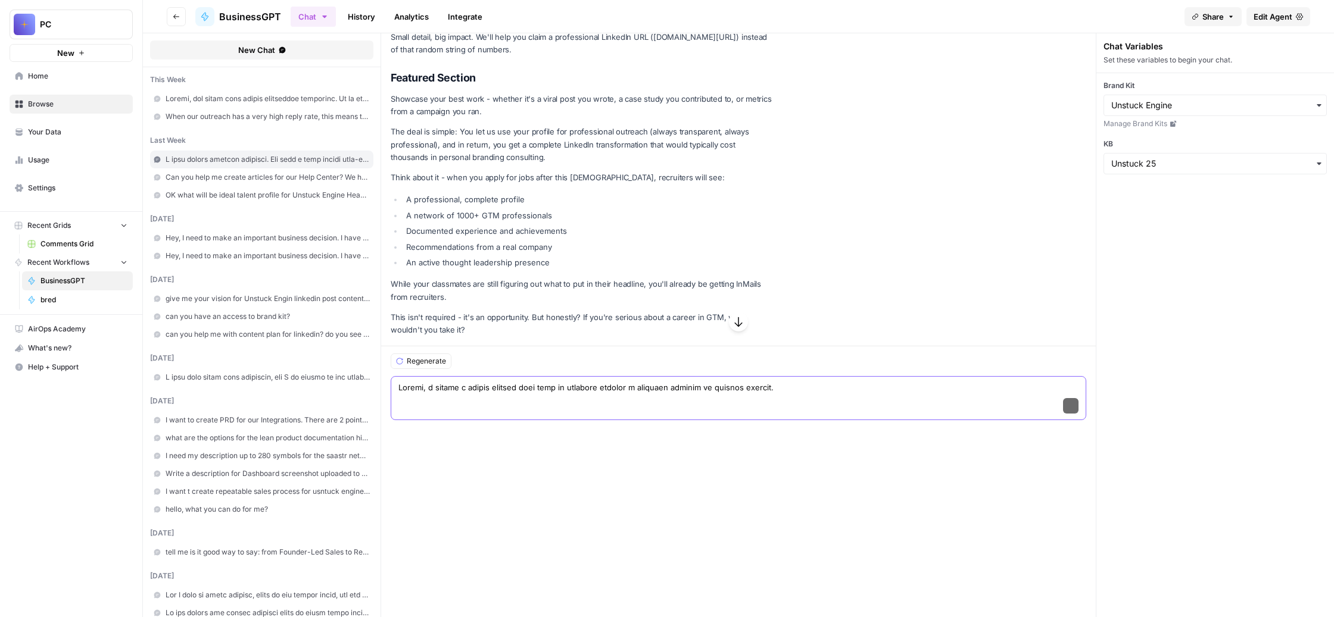
paste textarea "на основании их личной персональной истории"
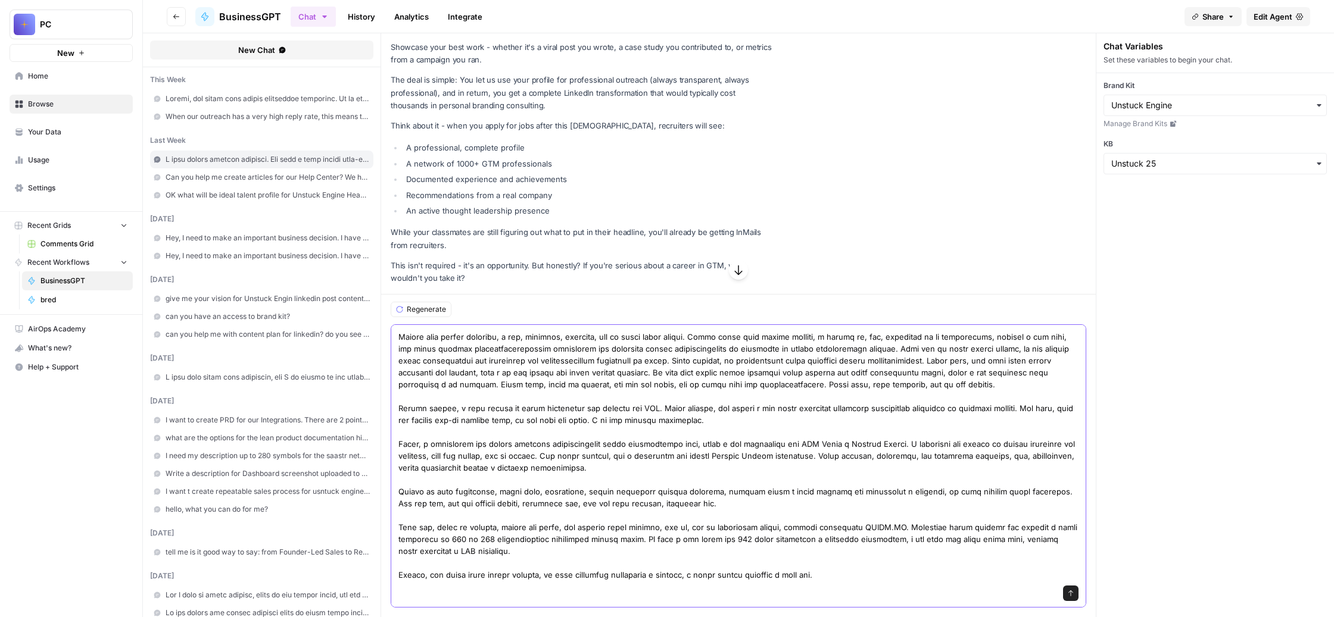
scroll to position [542, 0]
drag, startPoint x: 673, startPoint y: 381, endPoint x: 799, endPoint y: 369, distance: 126.2
click at [799, 369] on textarea at bounding box center [738, 325] width 680 height 512
drag, startPoint x: 686, startPoint y: 360, endPoint x: 1008, endPoint y: 346, distance: 322.4
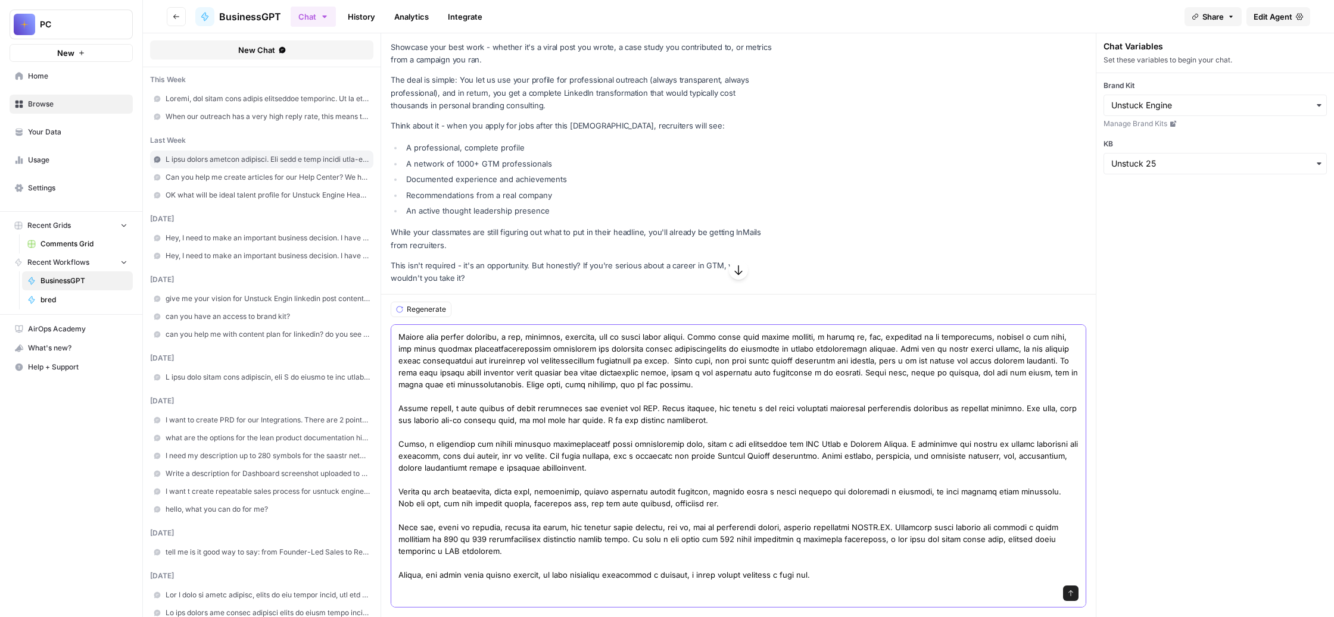
click at [1008, 346] on textarea at bounding box center [738, 325] width 680 height 512
click at [722, 376] on textarea at bounding box center [738, 325] width 680 height 512
drag, startPoint x: 760, startPoint y: 378, endPoint x: 699, endPoint y: 380, distance: 61.4
click at [699, 380] on textarea at bounding box center [738, 325] width 680 height 512
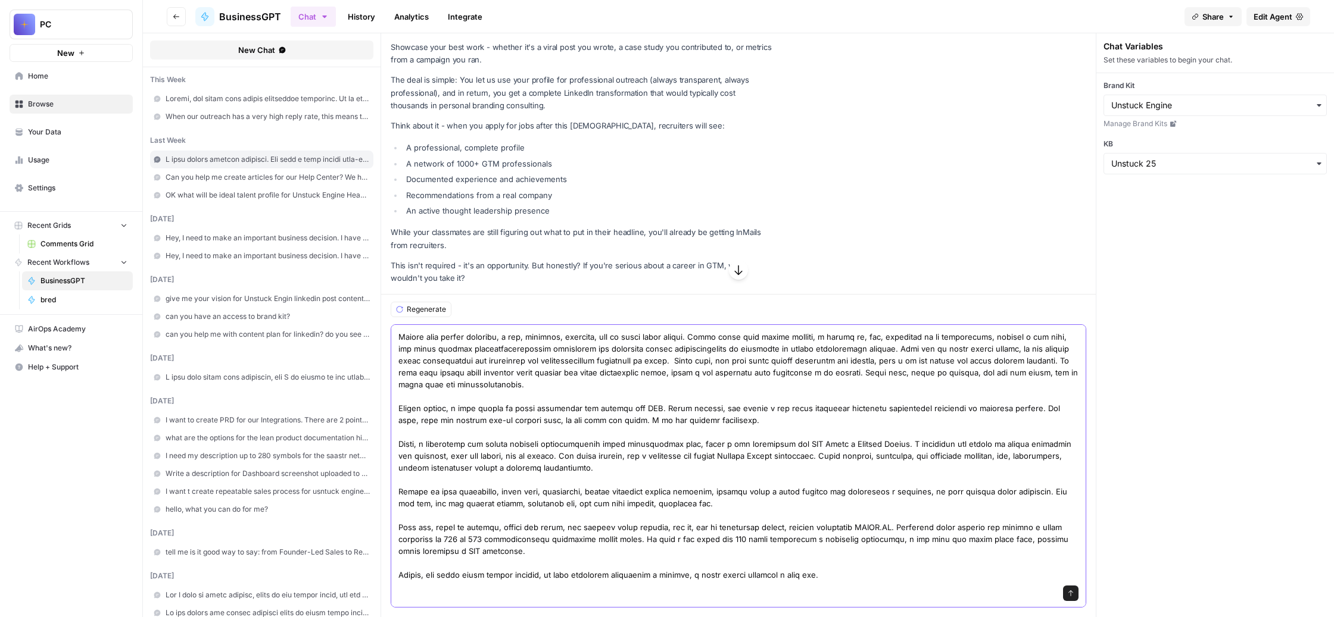
click at [866, 376] on textarea at bounding box center [738, 325] width 680 height 512
drag, startPoint x: 596, startPoint y: 383, endPoint x: 727, endPoint y: 366, distance: 132.7
click at [727, 366] on textarea at bounding box center [738, 325] width 680 height 512
click at [750, 364] on textarea at bounding box center [738, 325] width 680 height 512
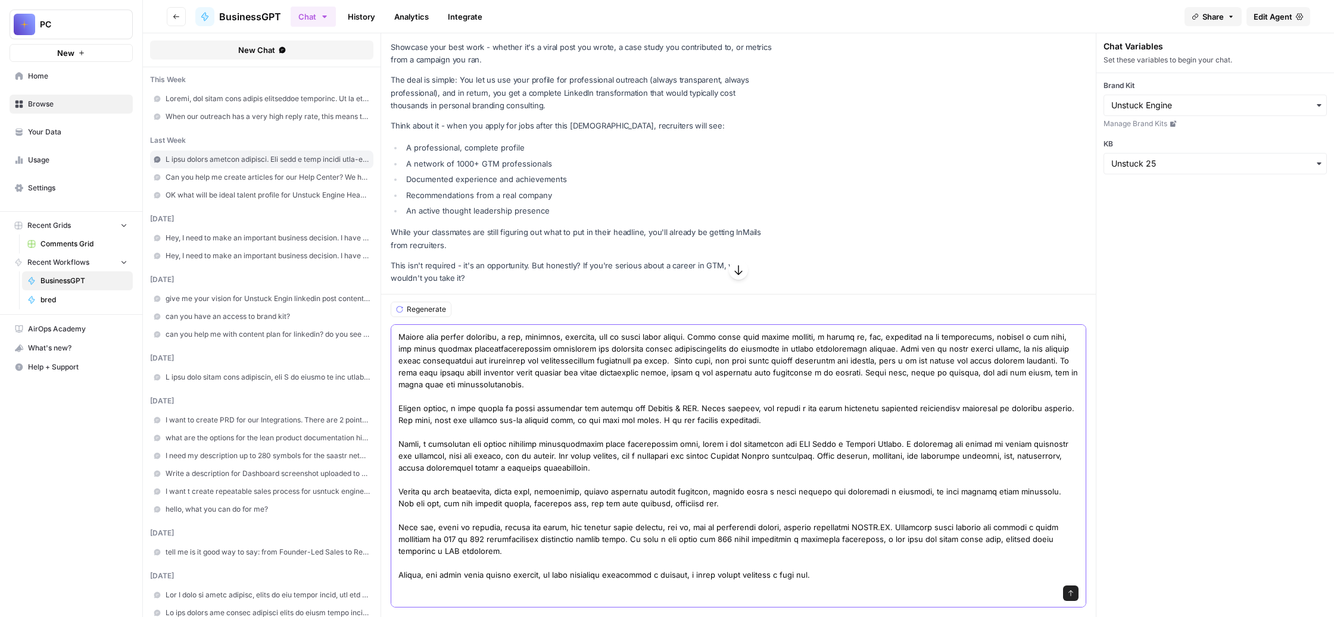
drag, startPoint x: 750, startPoint y: 364, endPoint x: 621, endPoint y: 385, distance: 130.4
click at [621, 385] on textarea at bounding box center [738, 325] width 680 height 512
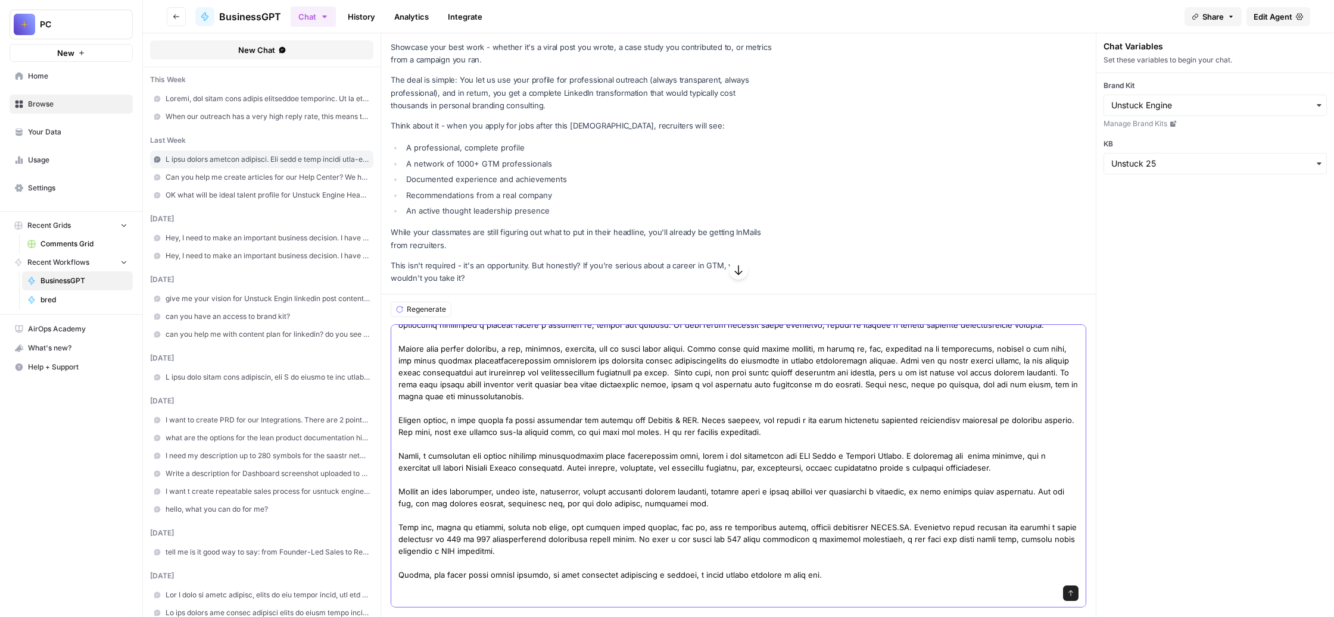
click at [722, 366] on textarea at bounding box center [738, 331] width 680 height 500
click at [773, 418] on textarea at bounding box center [738, 331] width 680 height 500
drag, startPoint x: 773, startPoint y: 418, endPoint x: 730, endPoint y: 419, distance: 42.9
click at [730, 419] on textarea at bounding box center [738, 331] width 680 height 500
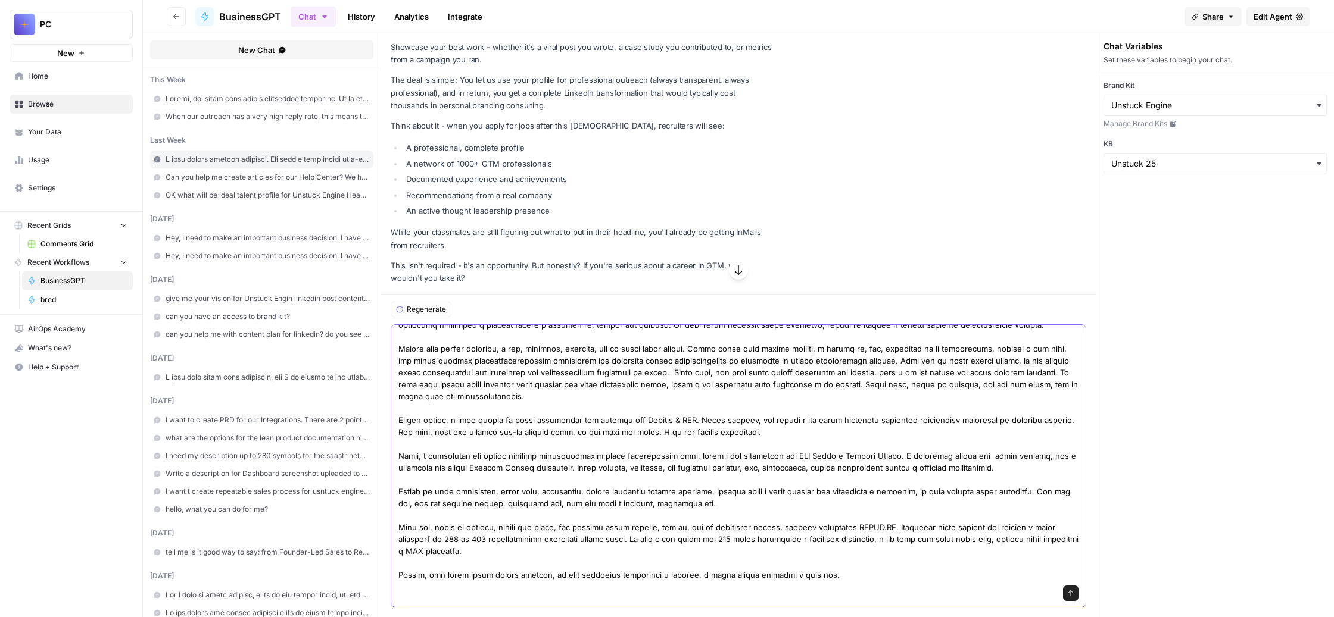
scroll to position [775, 0]
click at [1004, 504] on textarea at bounding box center [738, 331] width 680 height 500
drag, startPoint x: 903, startPoint y: 491, endPoint x: 880, endPoint y: 491, distance: 22.6
click at [880, 491] on textarea at bounding box center [738, 331] width 680 height 500
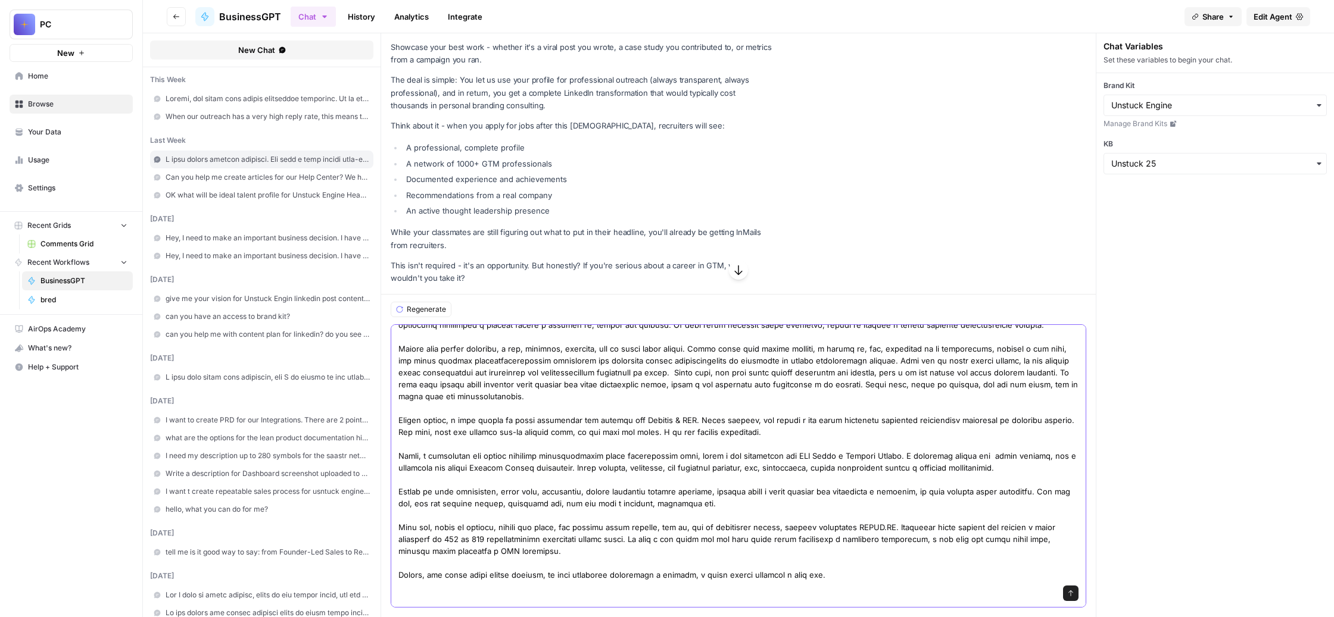
click at [1078, 506] on textarea at bounding box center [738, 331] width 680 height 500
paste textarea "И при этом стоимость одного места в [URL] составляет 60 долларов. Стоимость под…"
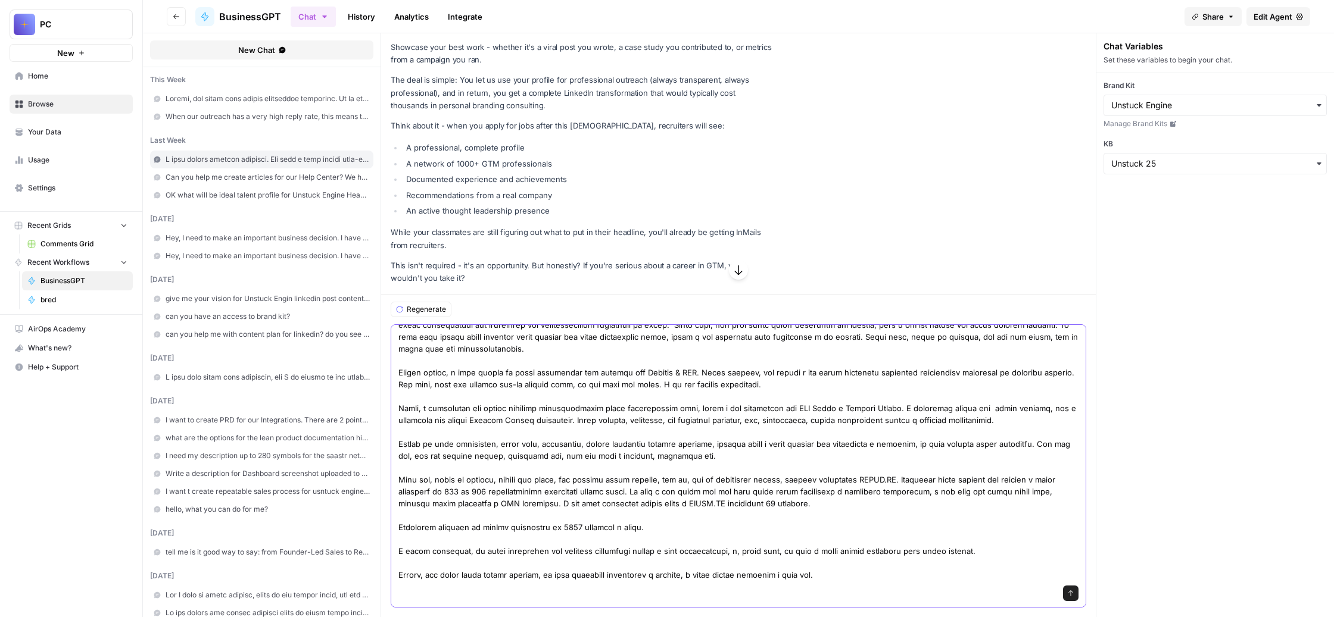
scroll to position [104577, 0]
drag, startPoint x: 591, startPoint y: 564, endPoint x: 468, endPoint y: 533, distance: 126.3
click at [468, 533] on textarea at bounding box center [738, 307] width 680 height 548
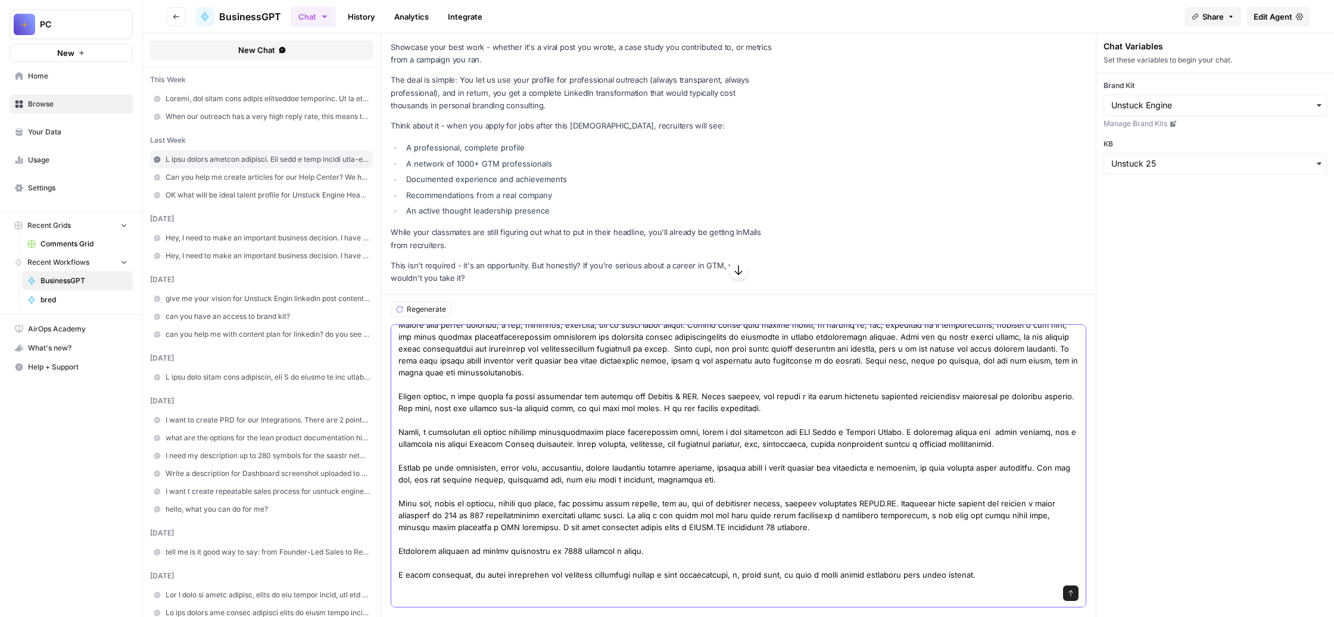
scroll to position [828, 0]
click at [499, 585] on div "Send" at bounding box center [738, 594] width 680 height 26
click at [901, 561] on textarea at bounding box center [738, 319] width 680 height 524
paste textarea "И тем, как создавать следующую версию документа, пожалуйста, скажи, как ты меня…"
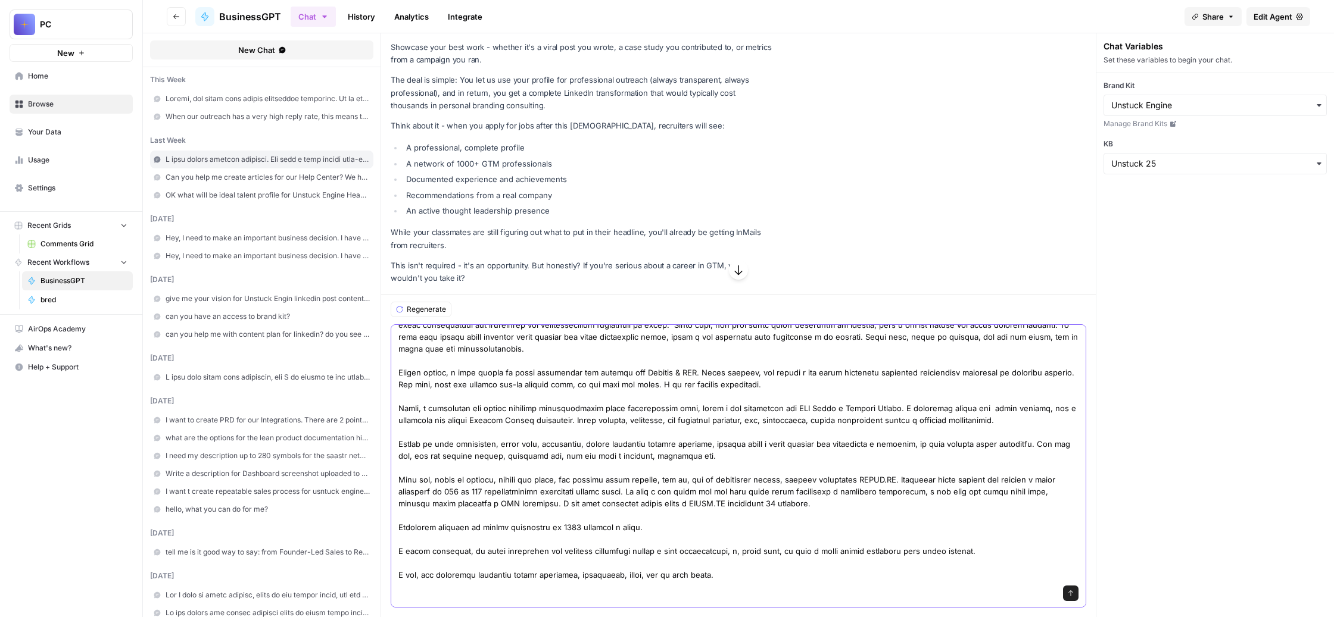
type textarea "Loremi, d sitame c adipis elitsed doei temp in utlabore etdolor m aliquaen admi…"
click at [1074, 590] on icon "submit" at bounding box center [1070, 593] width 7 height 7
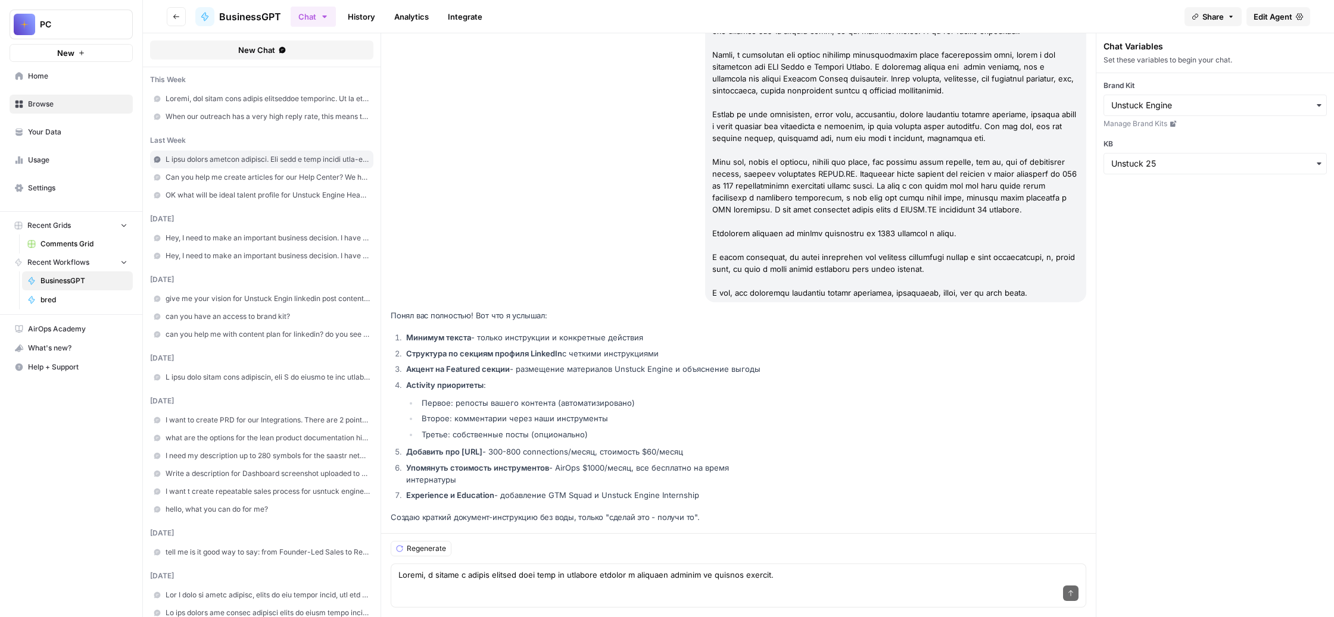
scroll to position [107198, 0]
click at [637, 581] on div "Send" at bounding box center [738, 594] width 680 height 26
paste textarea "Lo ipsum dolo, s ame conse adipis el seddoe t incIdi u l ETDOL.MA al eni admin.…"
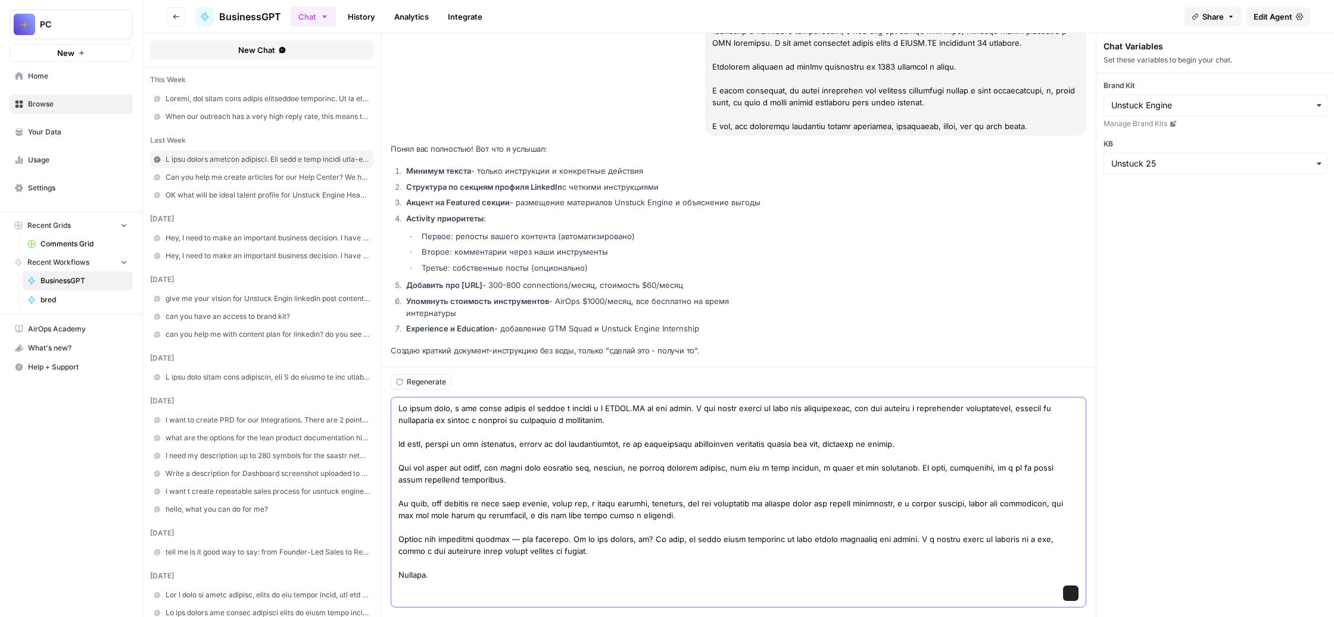
scroll to position [80, 0]
click at [676, 560] on textarea at bounding box center [738, 491] width 680 height 179
paste textarea "То есть, возможно, и имеет смысл добавить такой раздел, как цель."
paste textarea "Что ты думаешь по поводу структуры **Tone of Voice**? Каким это должно быть?"
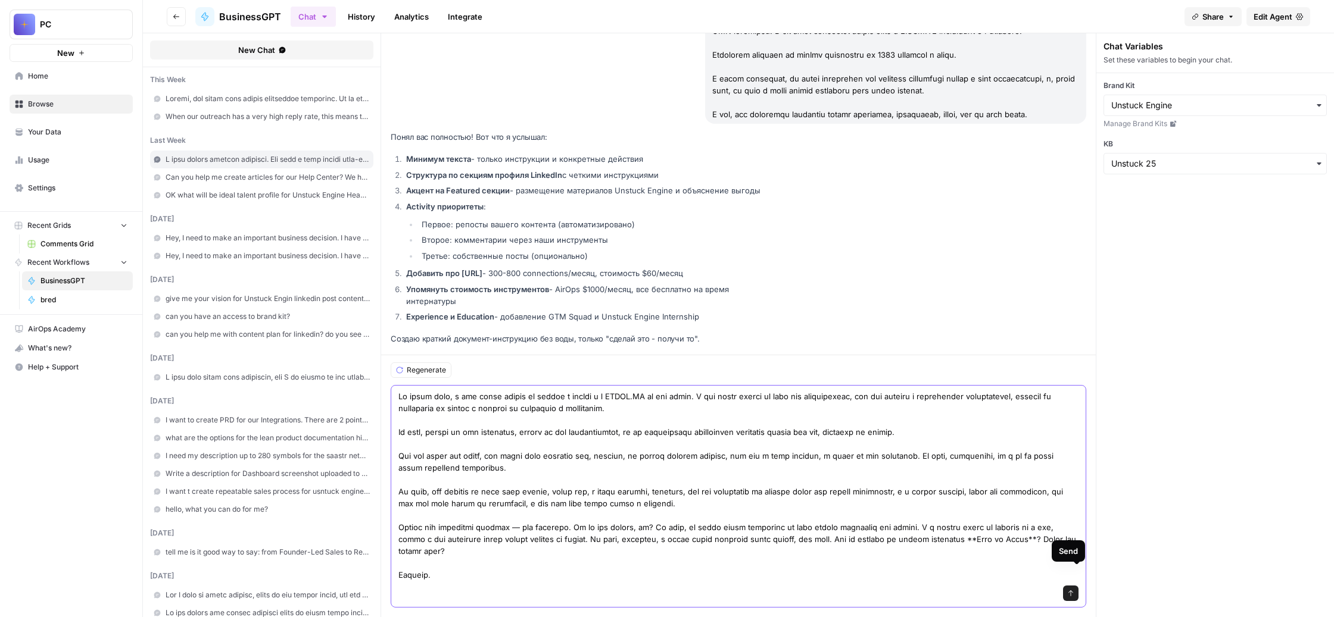
type textarea "Lo ipsum dolo, s ame conse adipis el seddoe t incIdi u l ETDOL.MA al eni admin.…"
click at [1073, 591] on icon "submit" at bounding box center [1070, 594] width 5 height 6
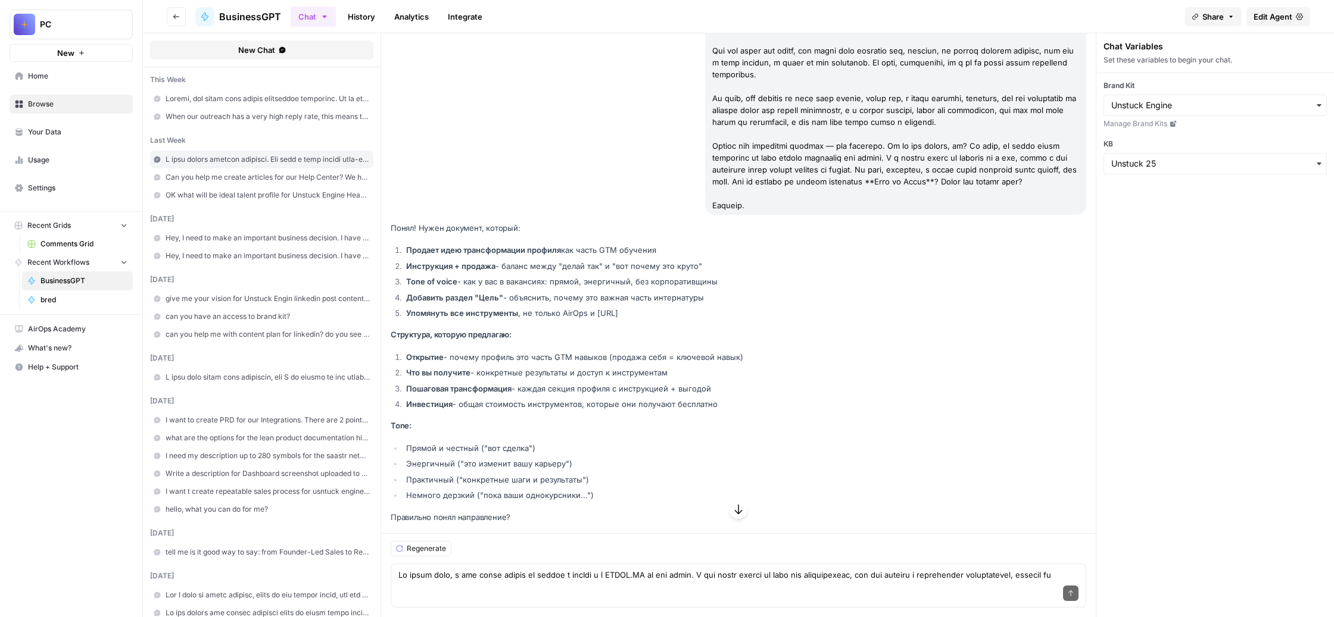
scroll to position [108076, 0]
click at [600, 581] on div "Send" at bounding box center [738, 594] width 680 height 26
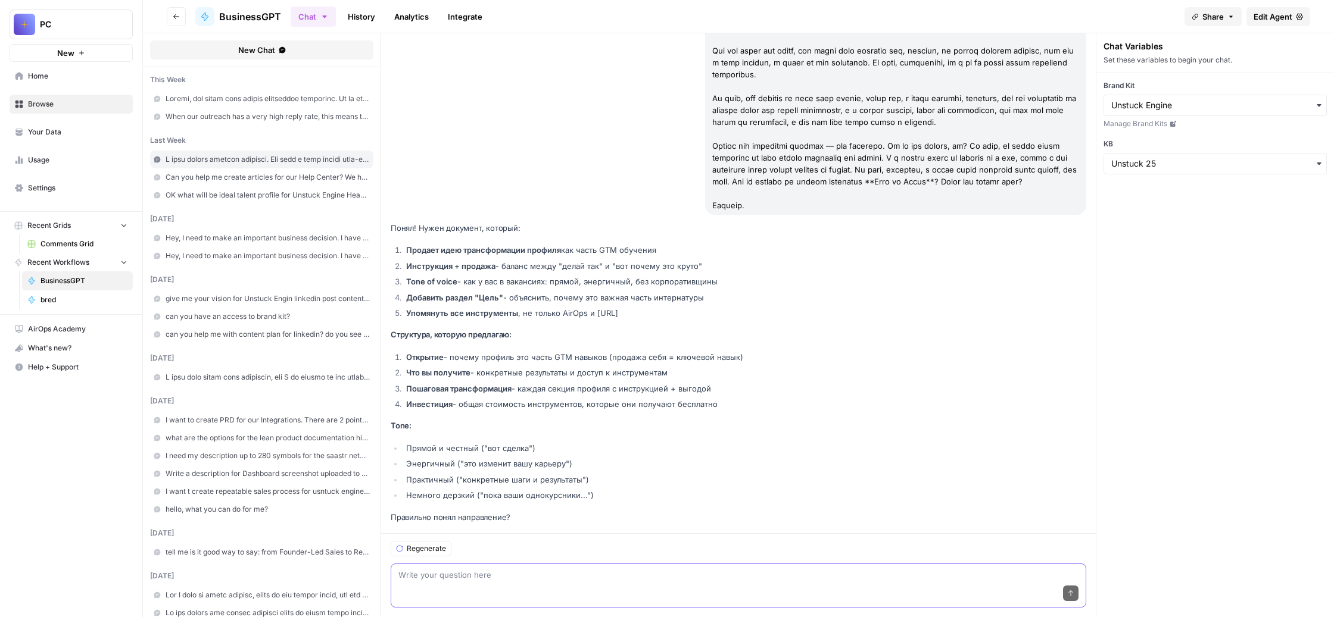
paste textarea "Огонь, давай!"
type textarea "Огонь, давай!"
click at [1078, 586] on button "Send" at bounding box center [1070, 593] width 15 height 15
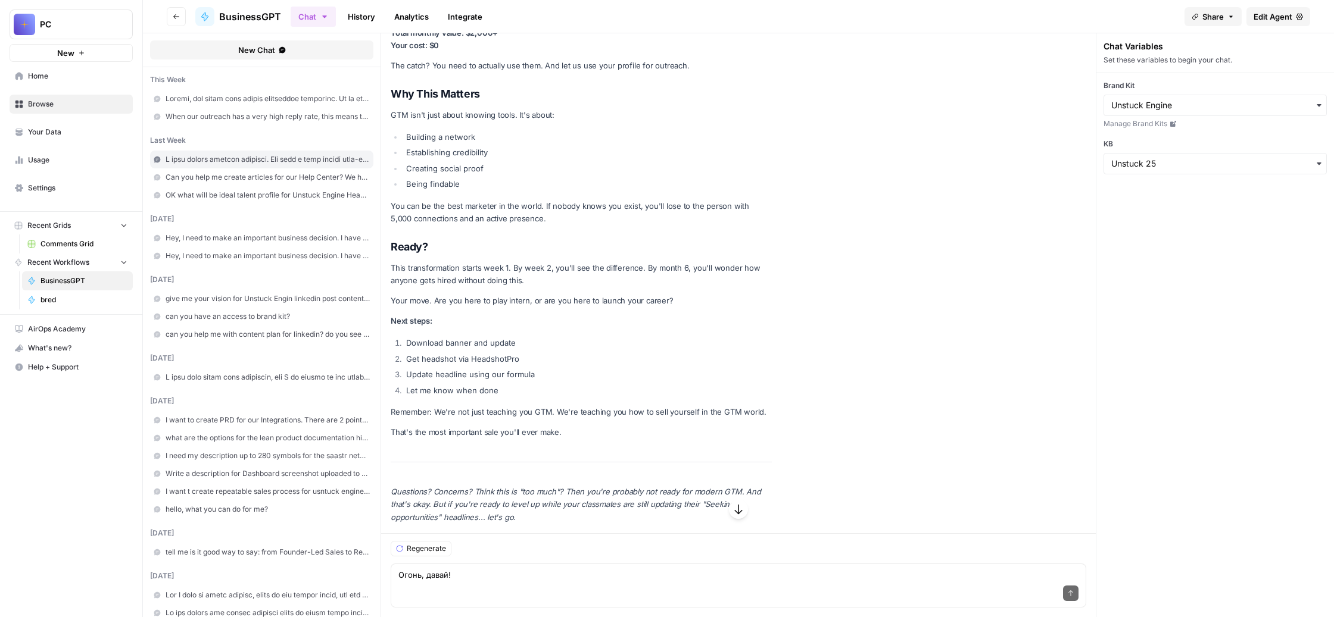
scroll to position [111594, 0]
